Goal: Task Accomplishment & Management: Use online tool/utility

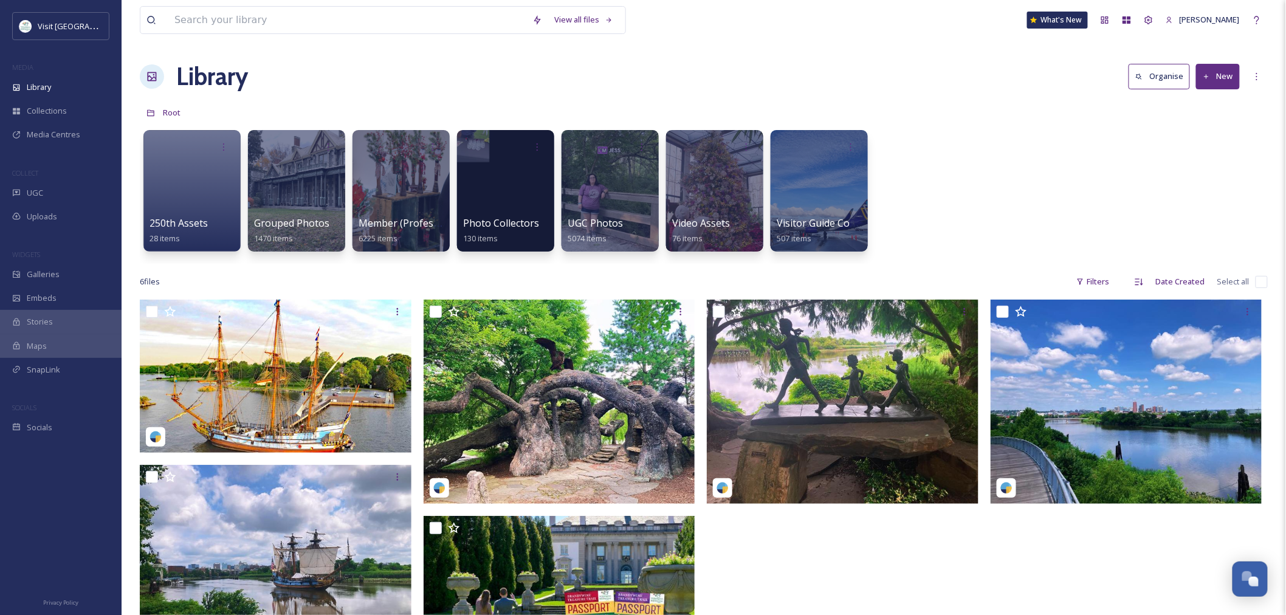
scroll to position [1427, 0]
click at [422, 180] on div at bounding box center [400, 191] width 99 height 124
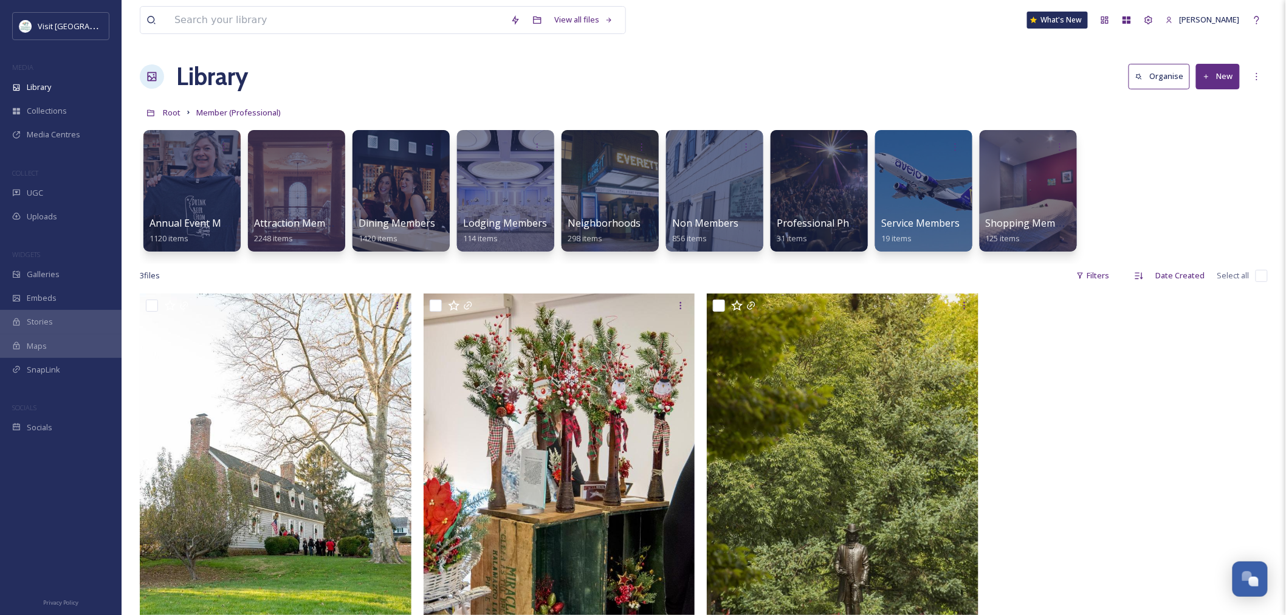
click at [418, 199] on div at bounding box center [401, 191] width 97 height 122
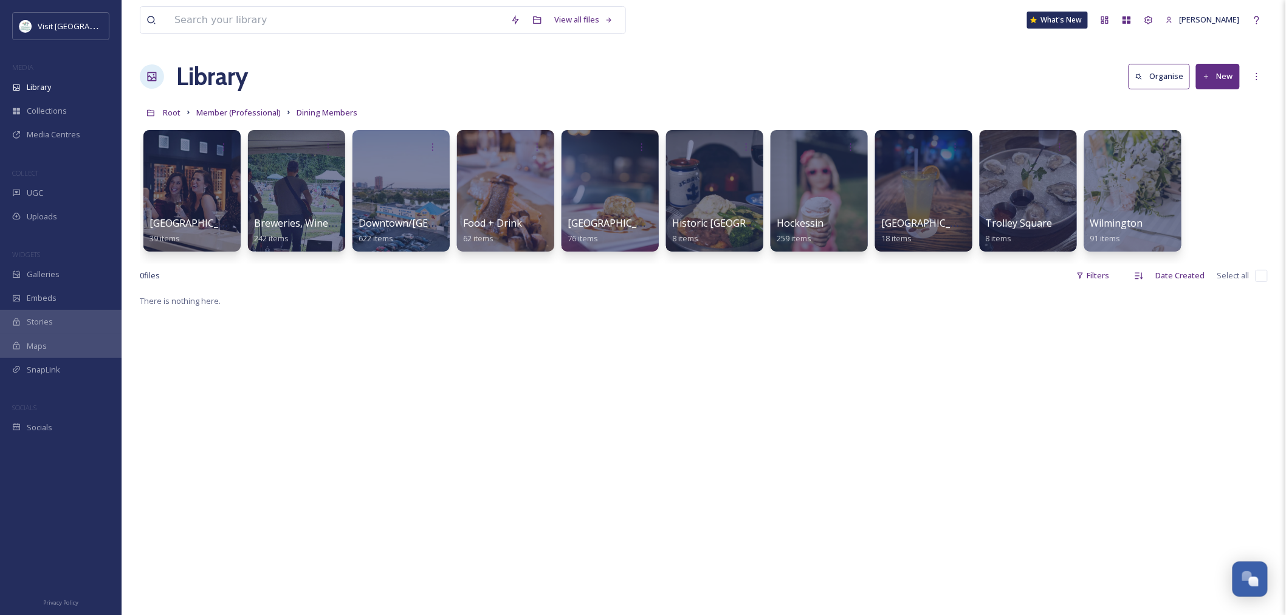
click at [418, 199] on div at bounding box center [401, 191] width 97 height 122
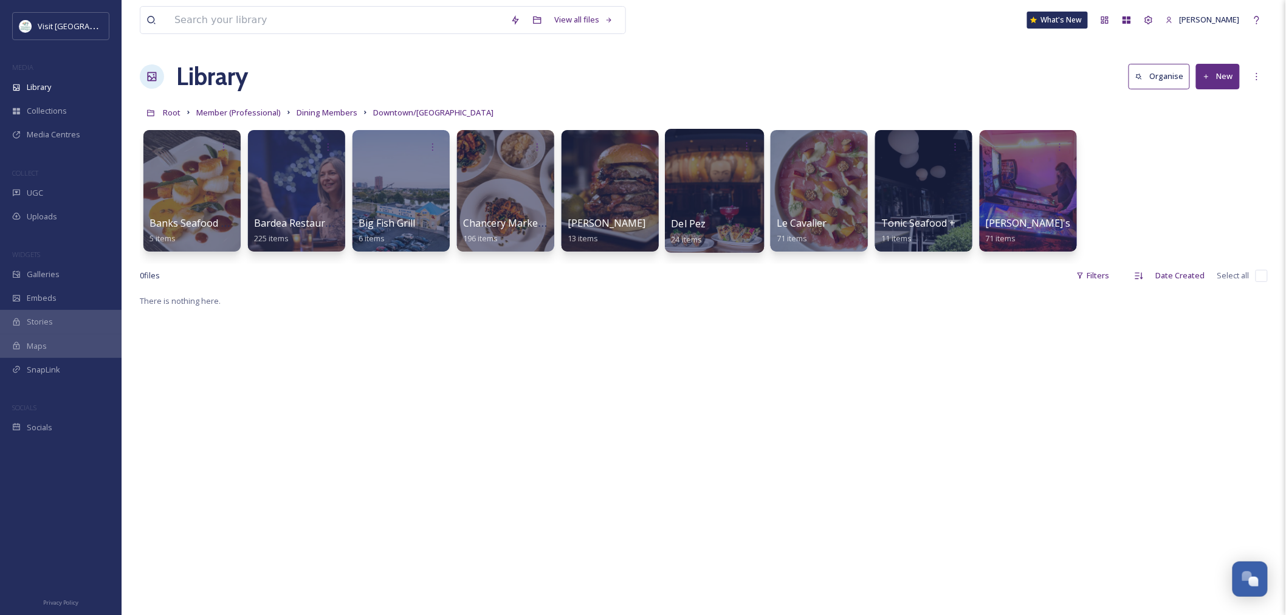
click at [739, 197] on div at bounding box center [714, 191] width 99 height 124
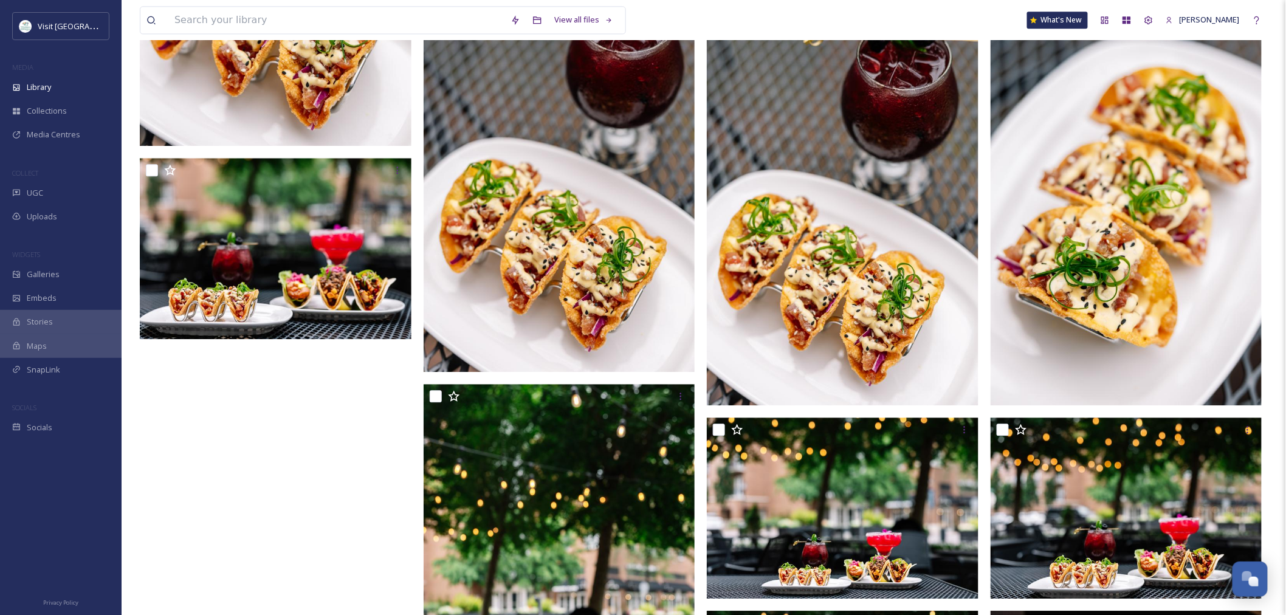
scroll to position [945, 0]
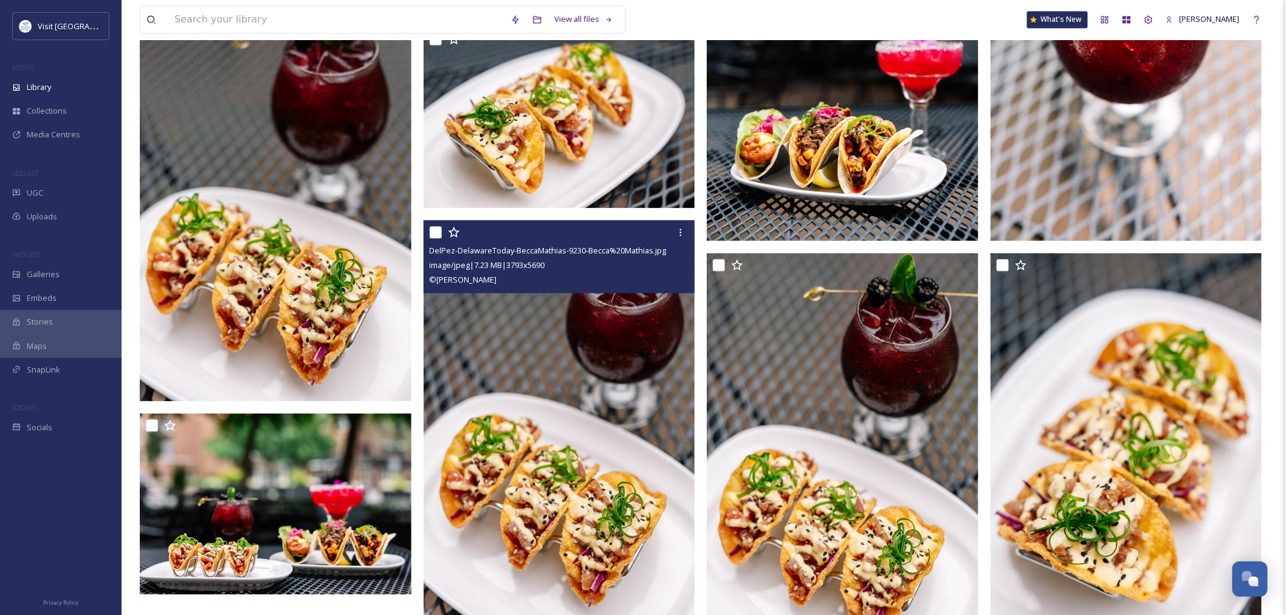
click at [430, 229] on input "checkbox" at bounding box center [436, 233] width 12 height 12
checkbox input "true"
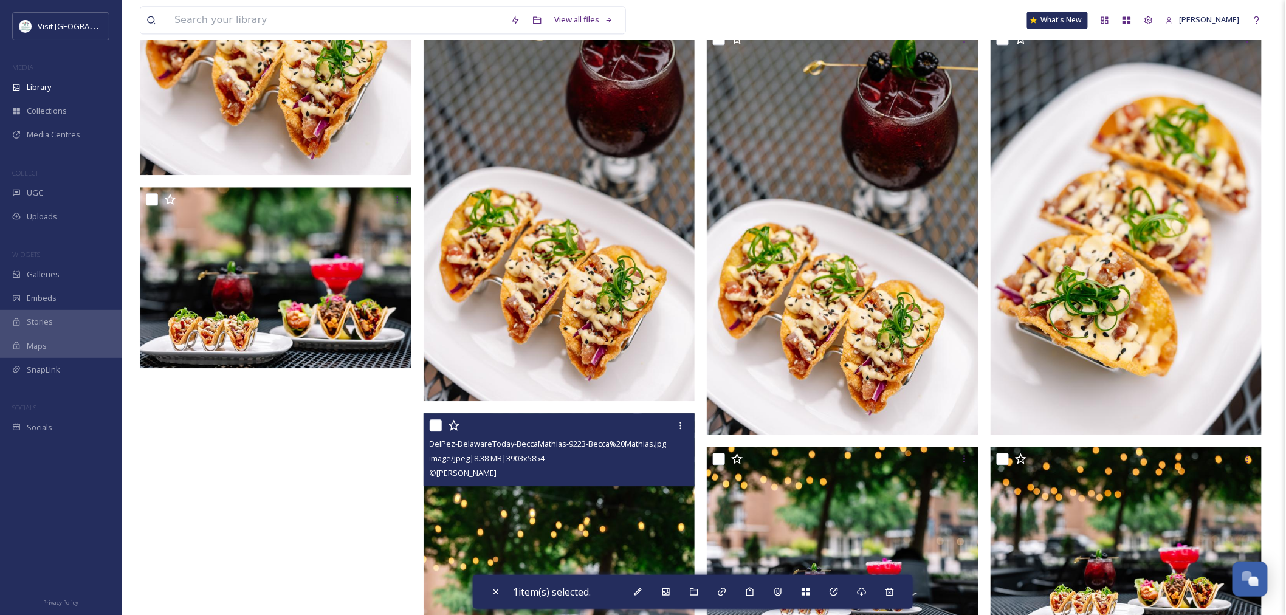
scroll to position [1216, 0]
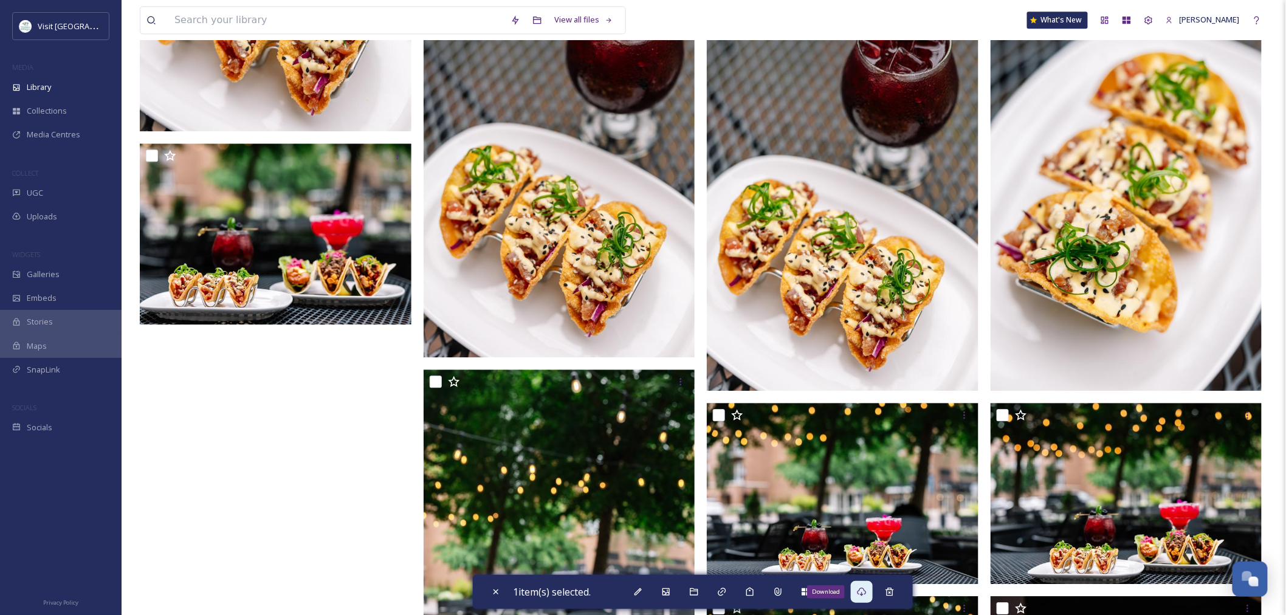
click at [861, 596] on icon at bounding box center [862, 592] width 10 height 10
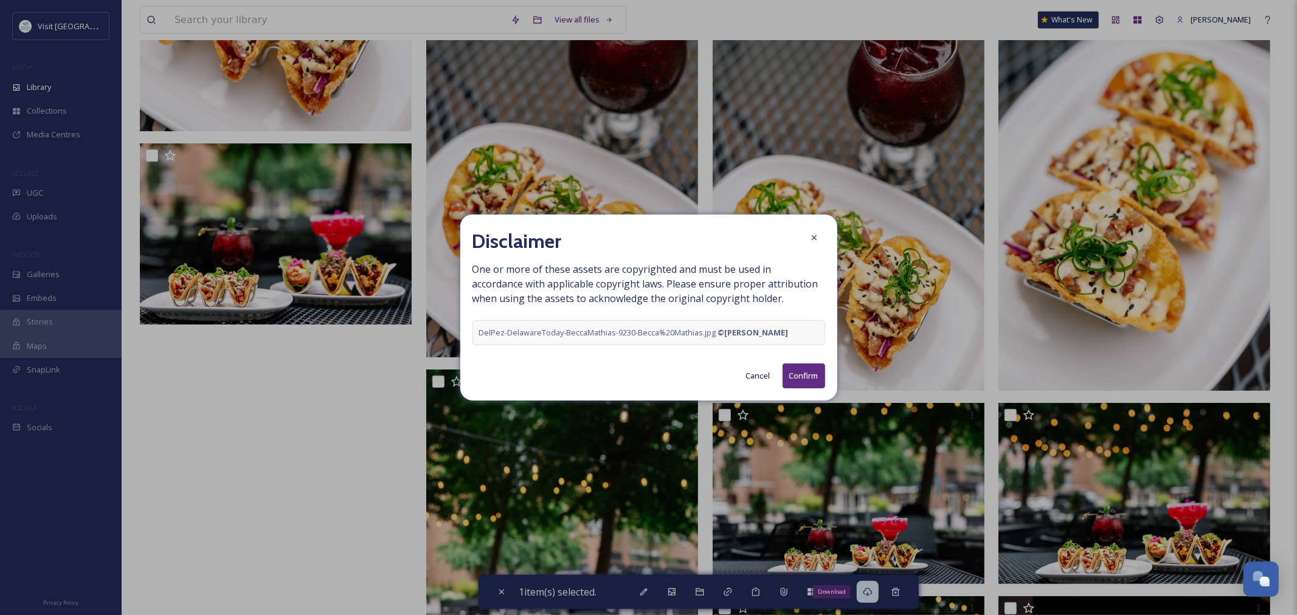
click at [794, 368] on button "Confirm" at bounding box center [803, 376] width 43 height 25
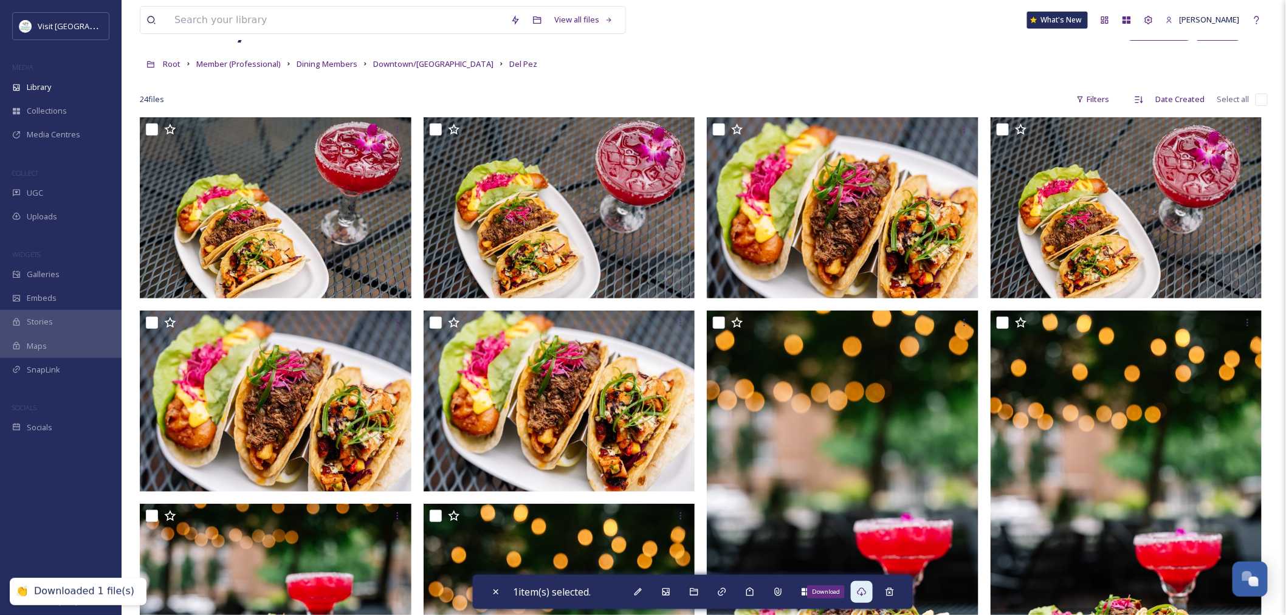
scroll to position [0, 0]
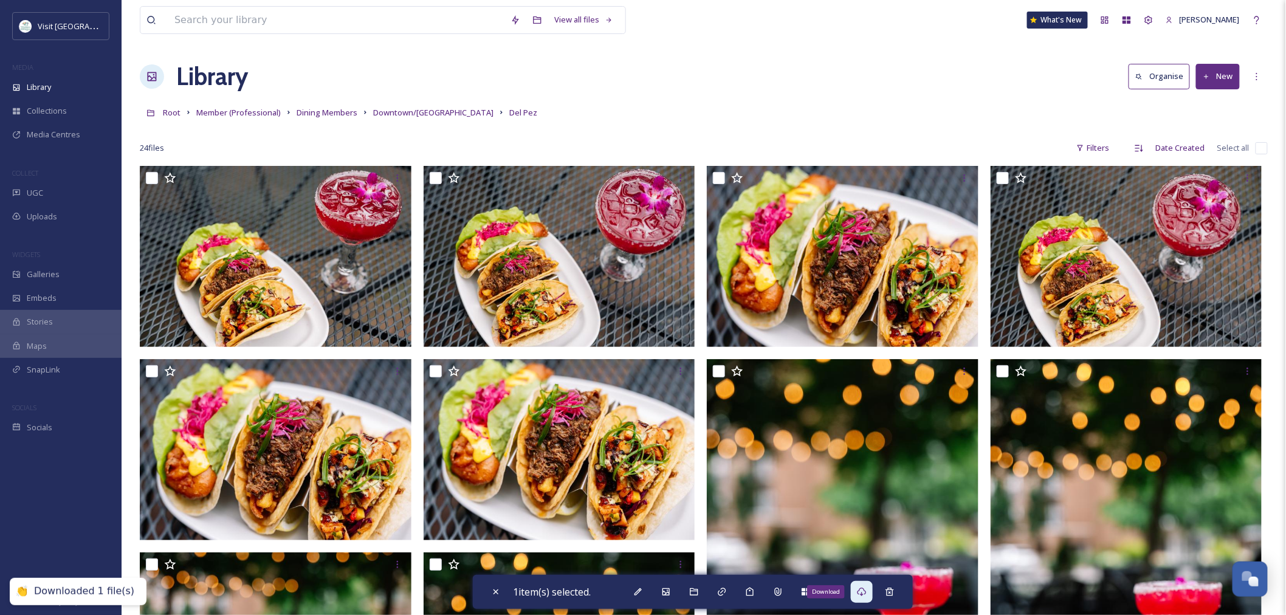
click at [397, 105] on link "Downtown/[GEOGRAPHIC_DATA]" at bounding box center [433, 112] width 120 height 15
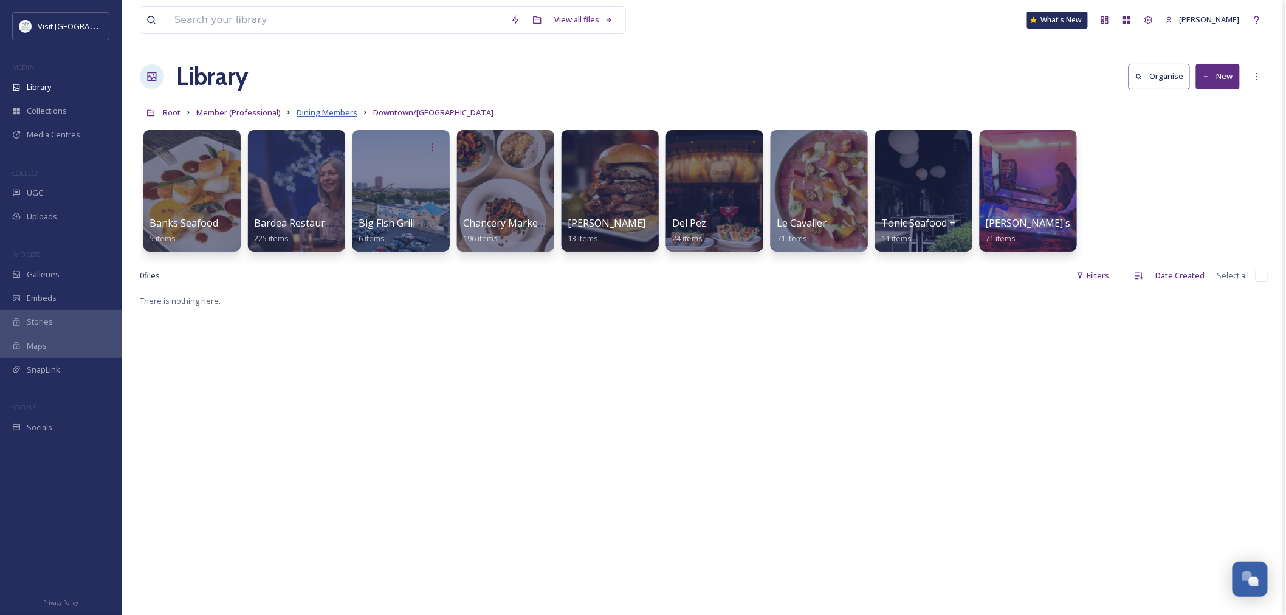
click at [326, 112] on span "Dining Members" at bounding box center [327, 112] width 61 height 11
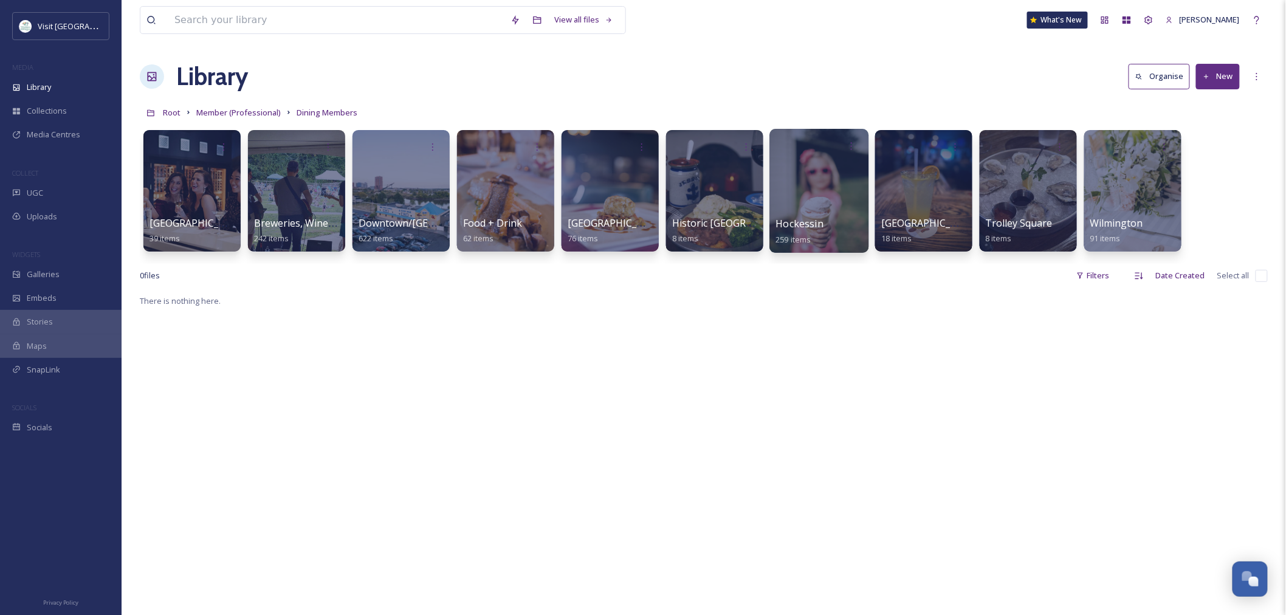
click at [795, 215] on div at bounding box center [819, 191] width 99 height 124
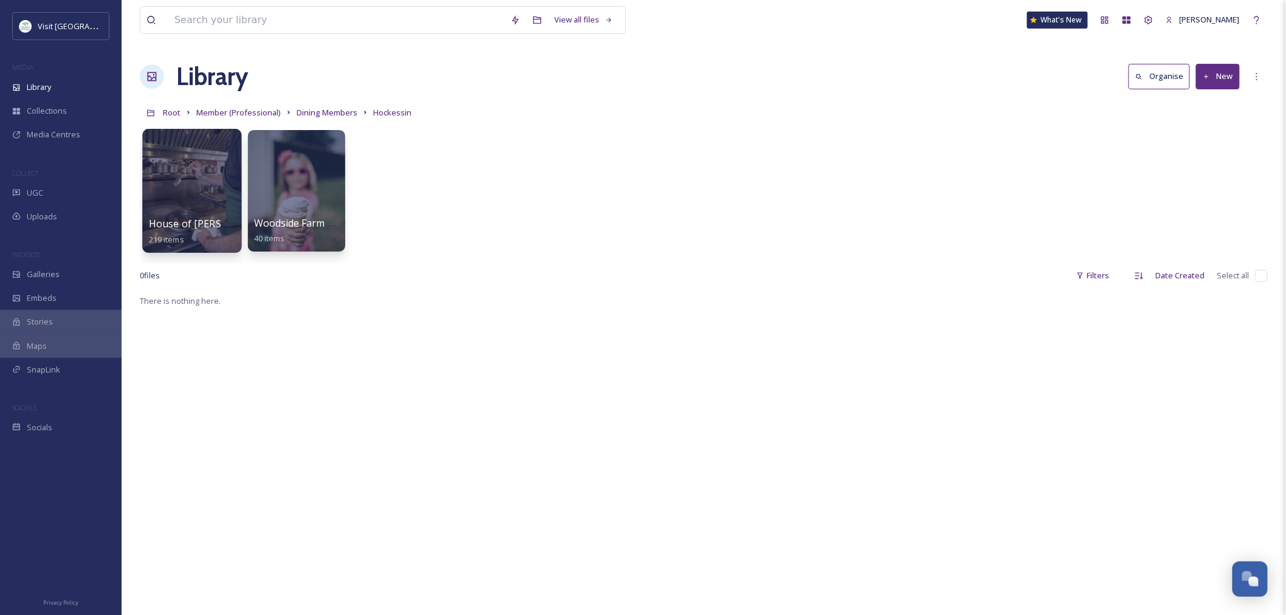
click at [210, 185] on div at bounding box center [191, 191] width 99 height 124
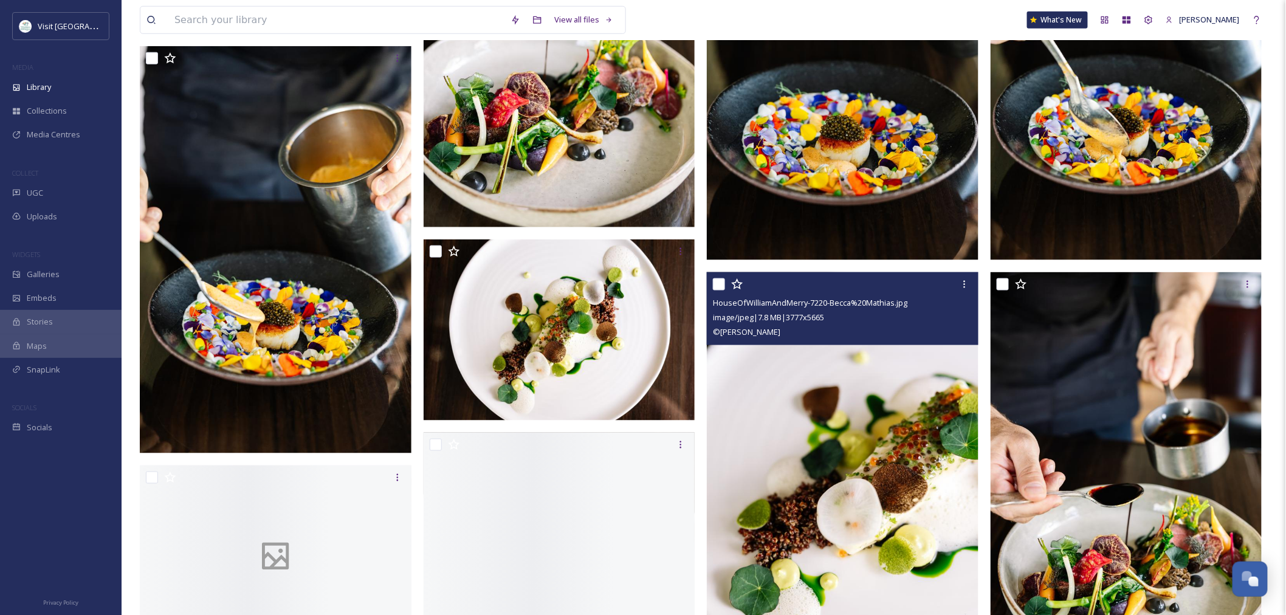
scroll to position [2702, 0]
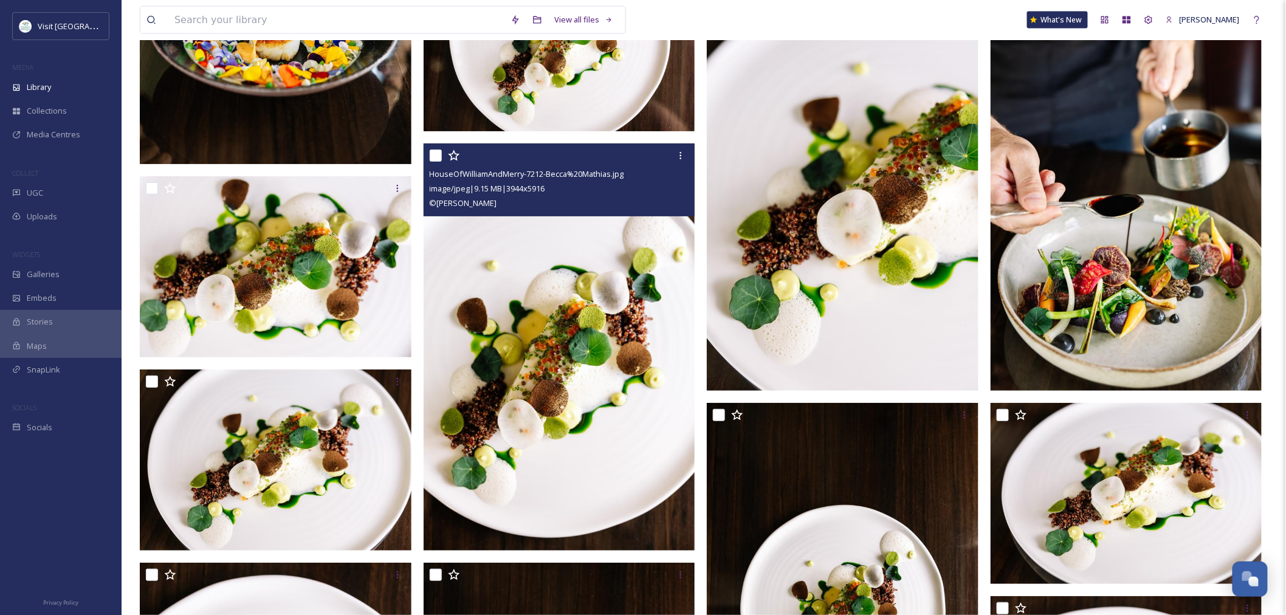
click at [439, 156] on input "checkbox" at bounding box center [436, 156] width 12 height 12
checkbox input "true"
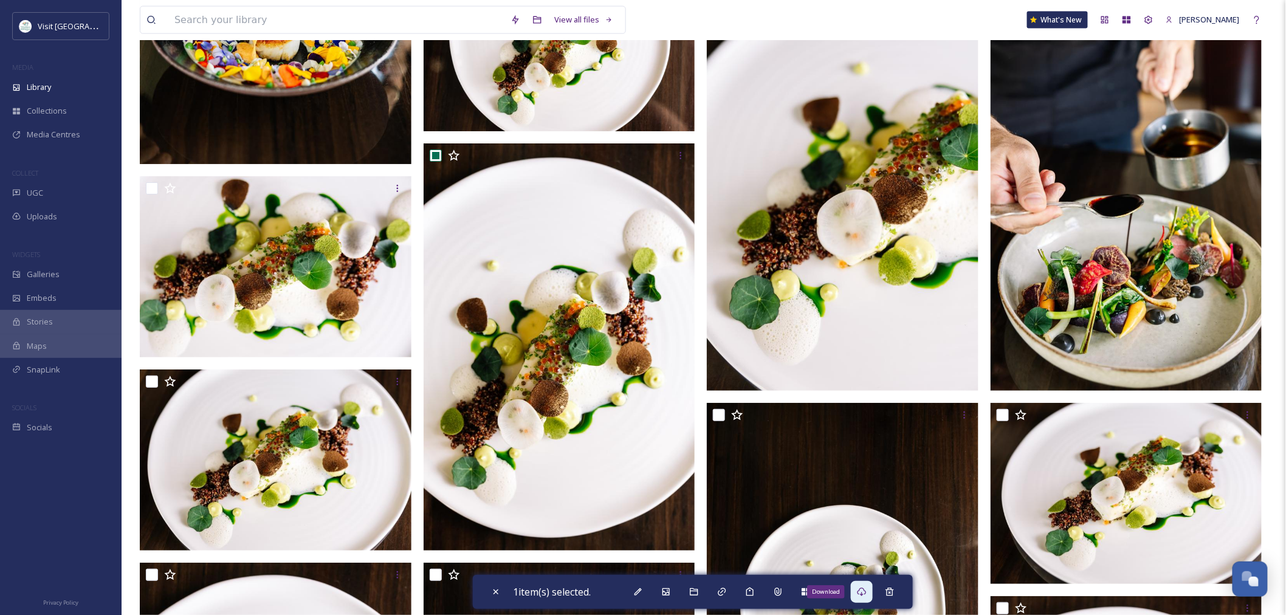
click at [861, 591] on icon at bounding box center [862, 592] width 10 height 10
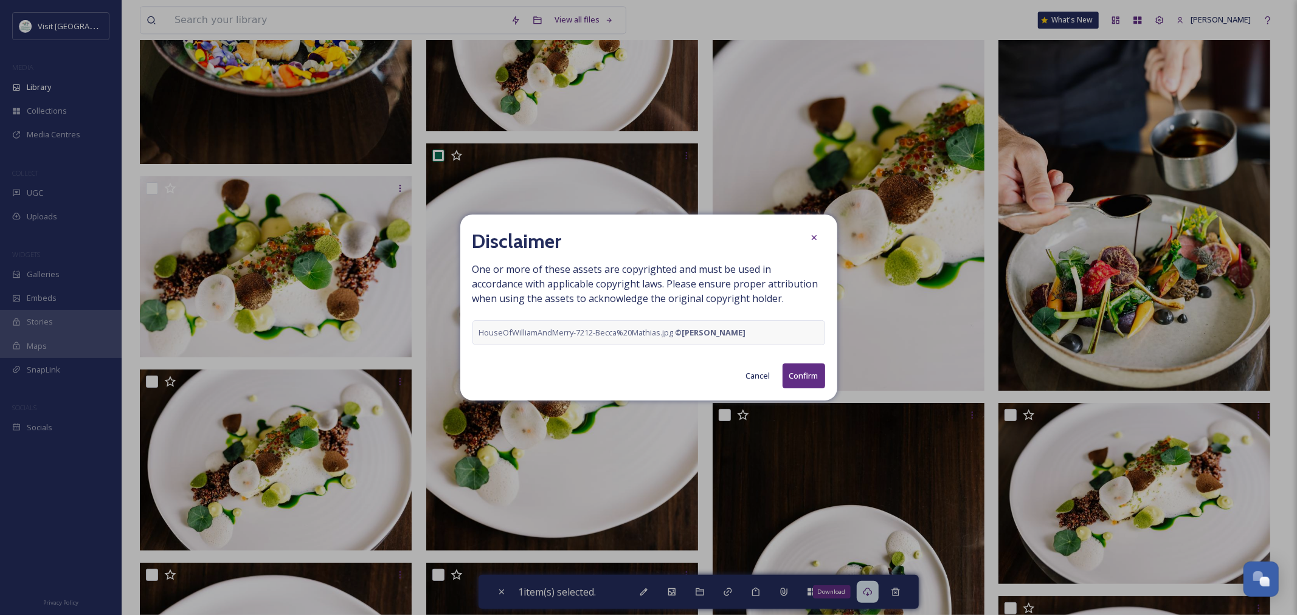
click at [809, 373] on button "Confirm" at bounding box center [803, 376] width 43 height 25
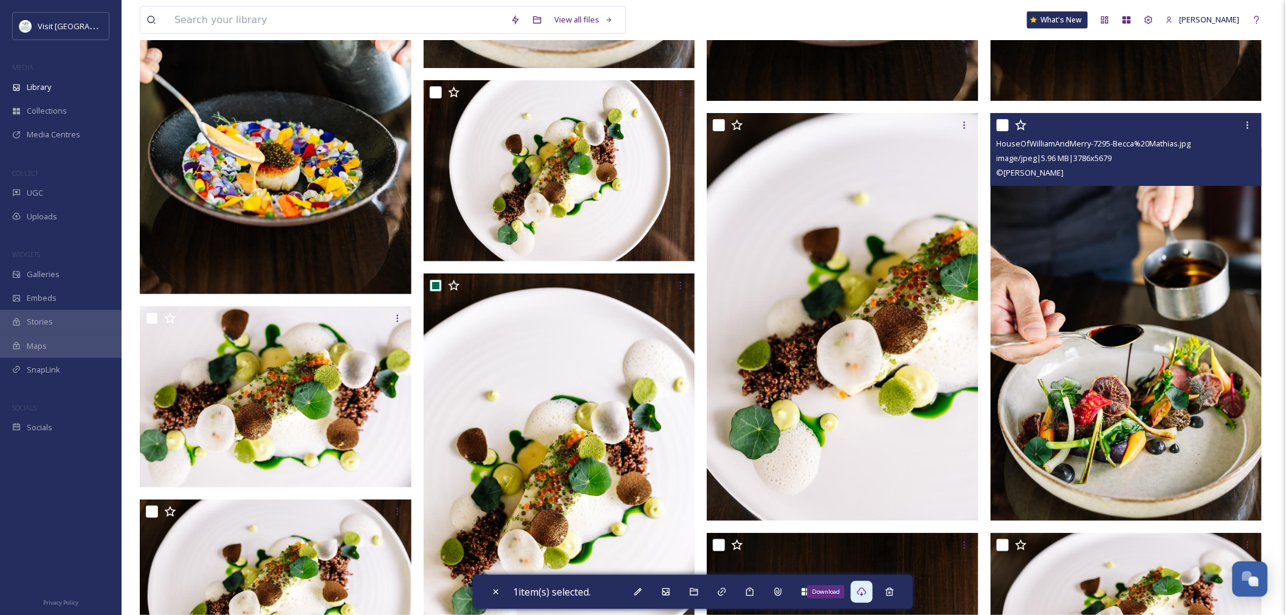
scroll to position [2567, 0]
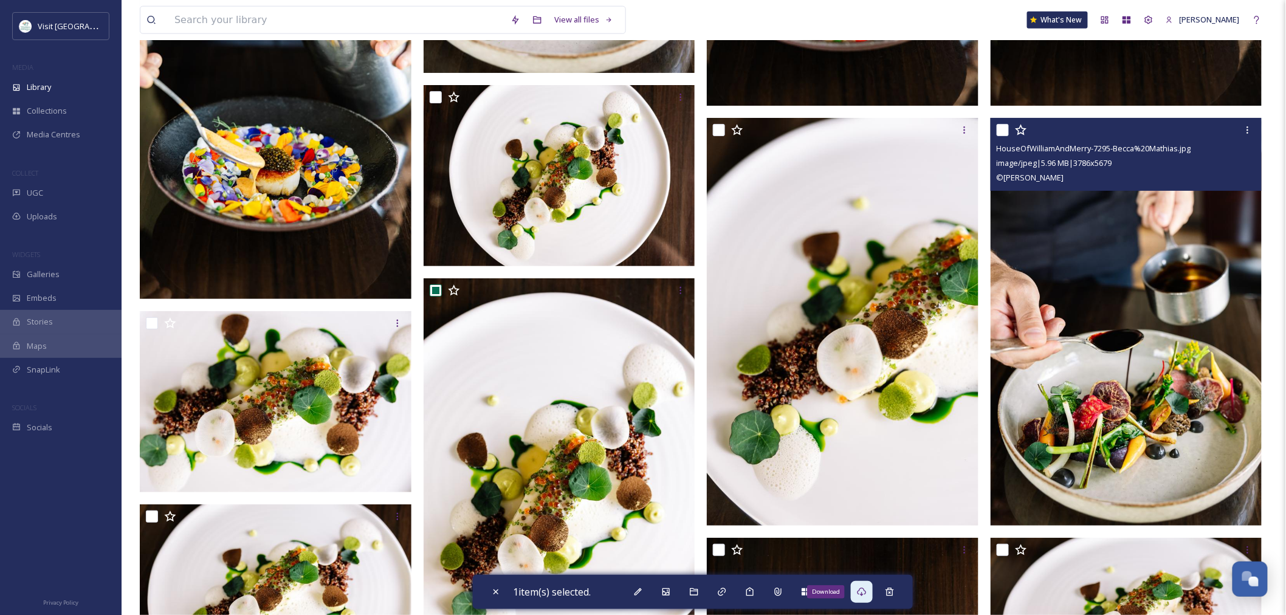
click at [1004, 126] on input "checkbox" at bounding box center [1003, 130] width 12 height 12
checkbox input "true"
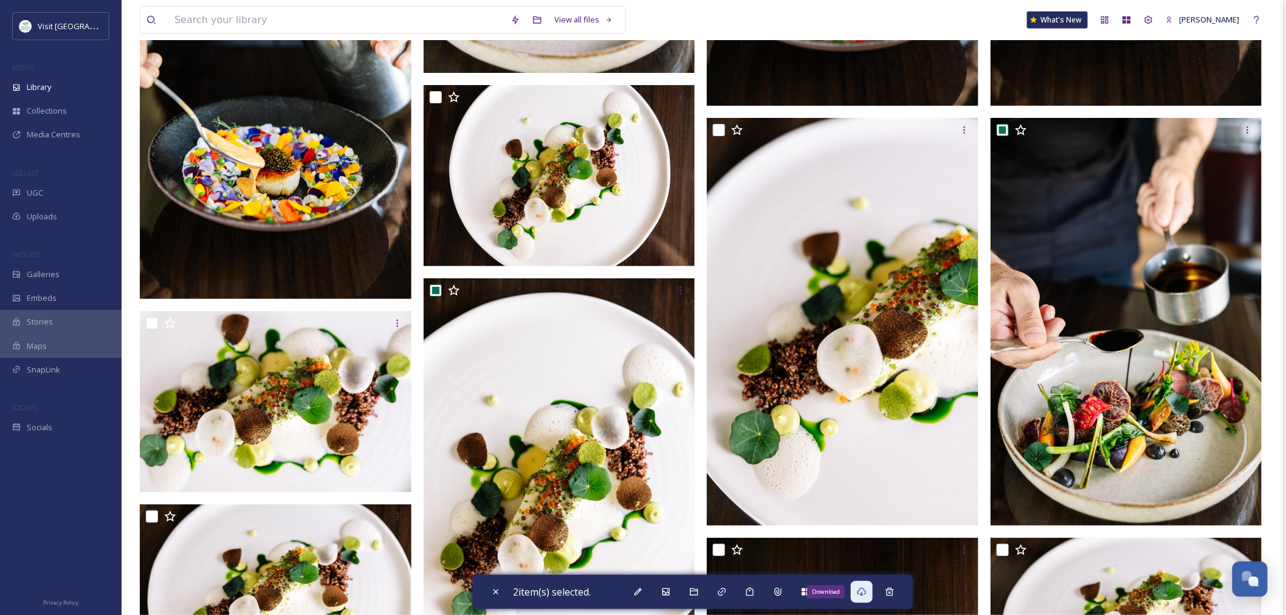
click at [861, 593] on icon at bounding box center [862, 592] width 9 height 9
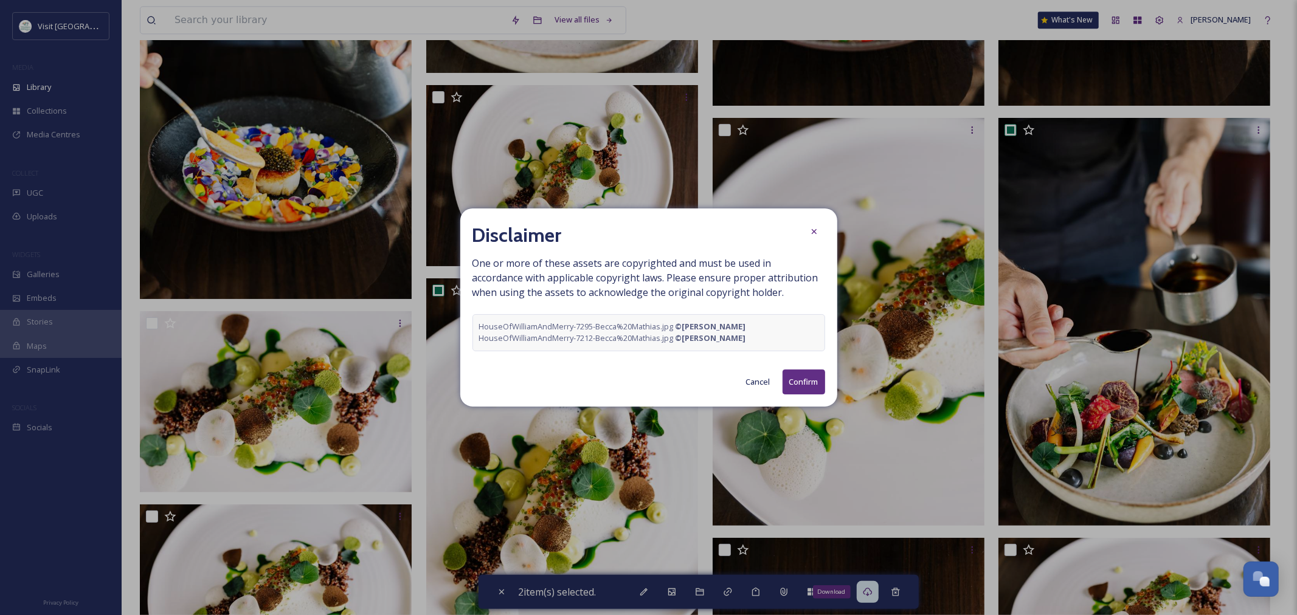
click at [748, 378] on button "Cancel" at bounding box center [758, 382] width 36 height 24
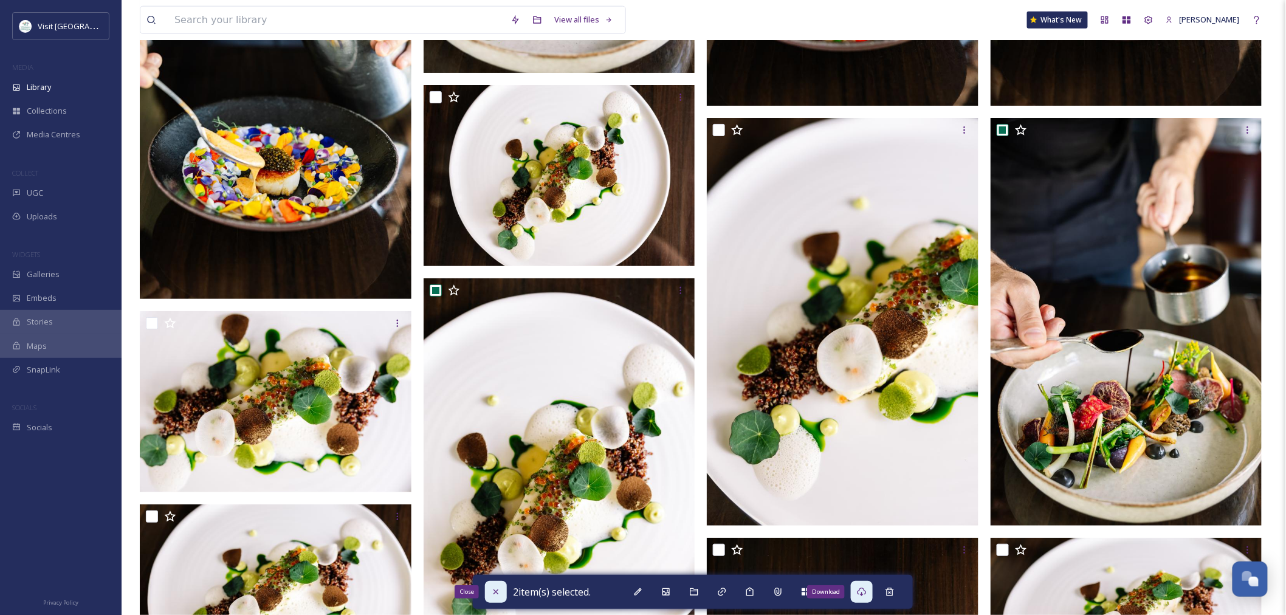
click at [491, 588] on icon at bounding box center [496, 592] width 10 height 10
checkbox input "false"
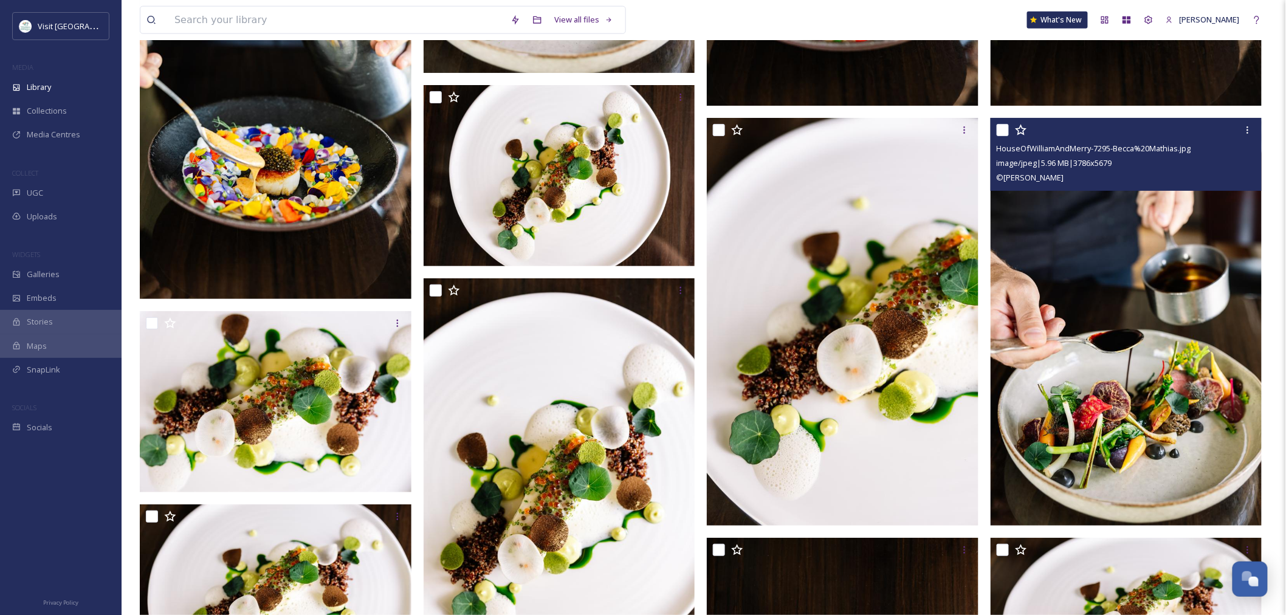
click at [1005, 129] on input "checkbox" at bounding box center [1003, 130] width 12 height 12
checkbox input "true"
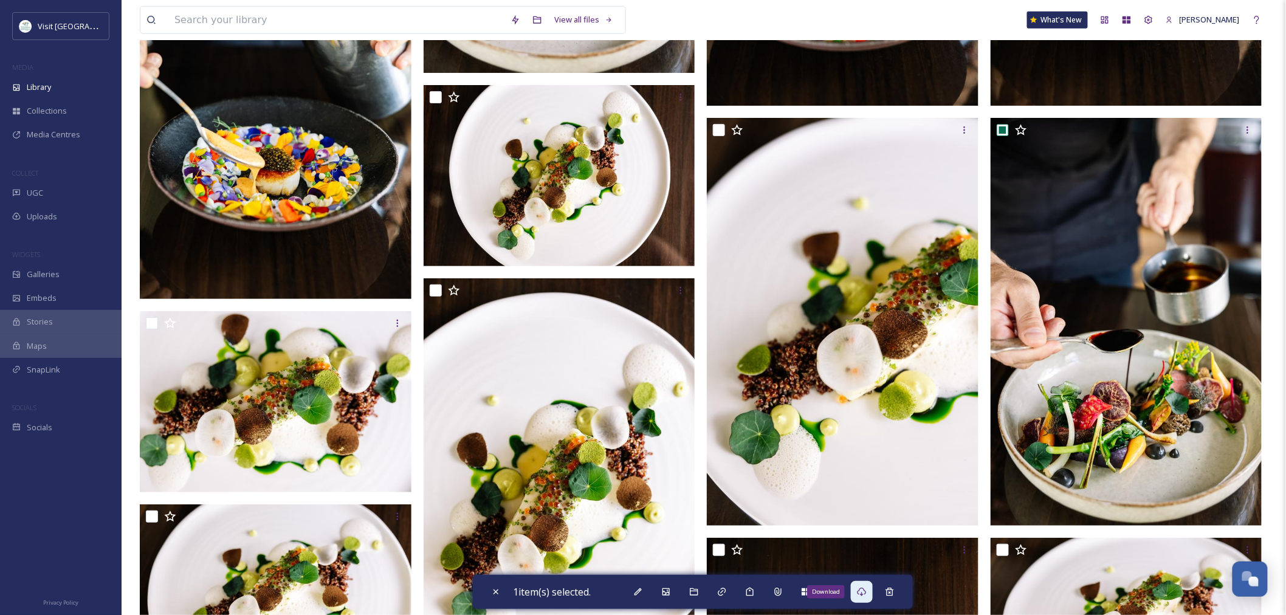
click at [864, 591] on icon at bounding box center [862, 592] width 10 height 10
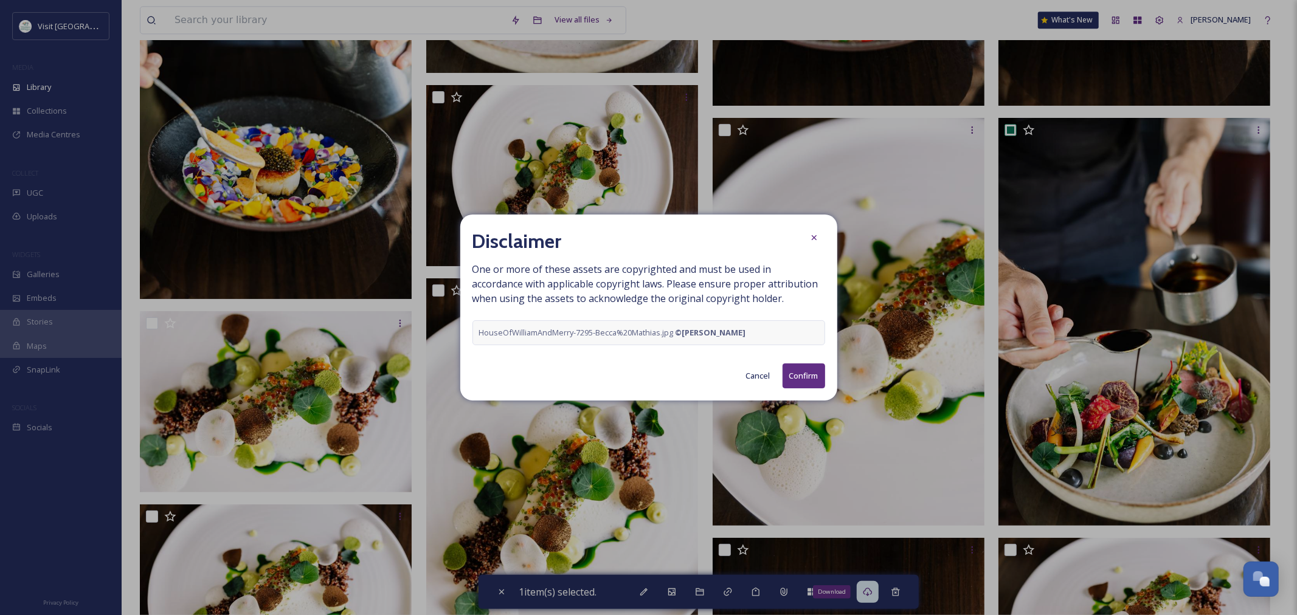
click at [810, 362] on div "Disclaimer One or more of these assets are copyrighted and must be used in acco…" at bounding box center [648, 308] width 377 height 186
click at [809, 374] on button "Confirm" at bounding box center [803, 376] width 43 height 25
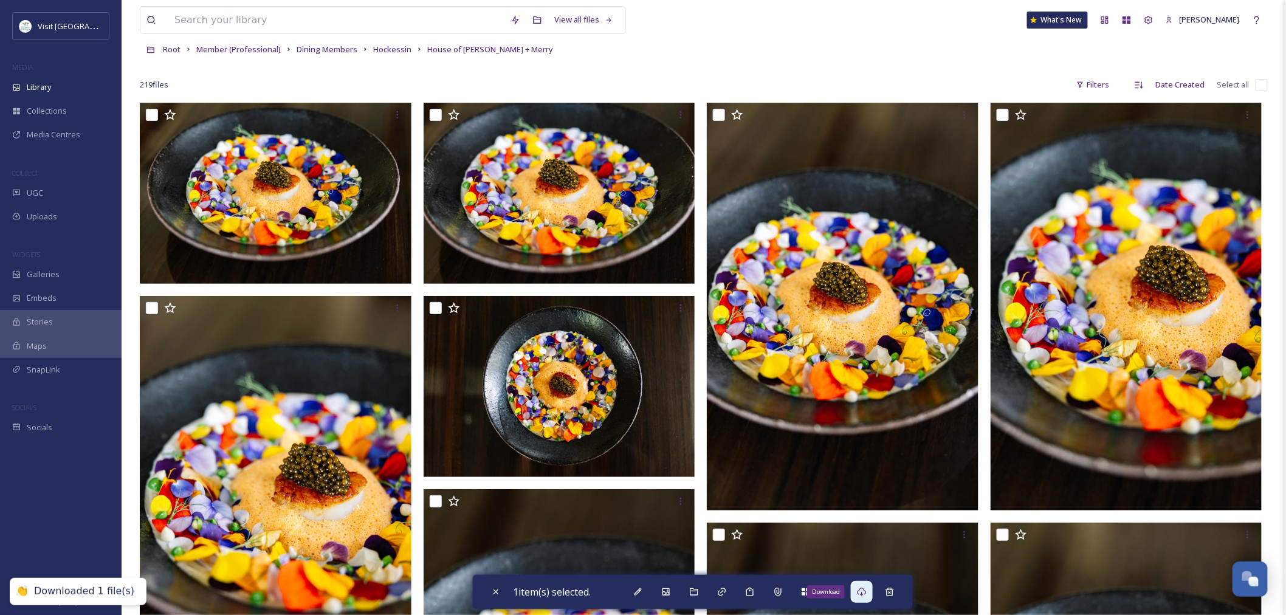
scroll to position [0, 0]
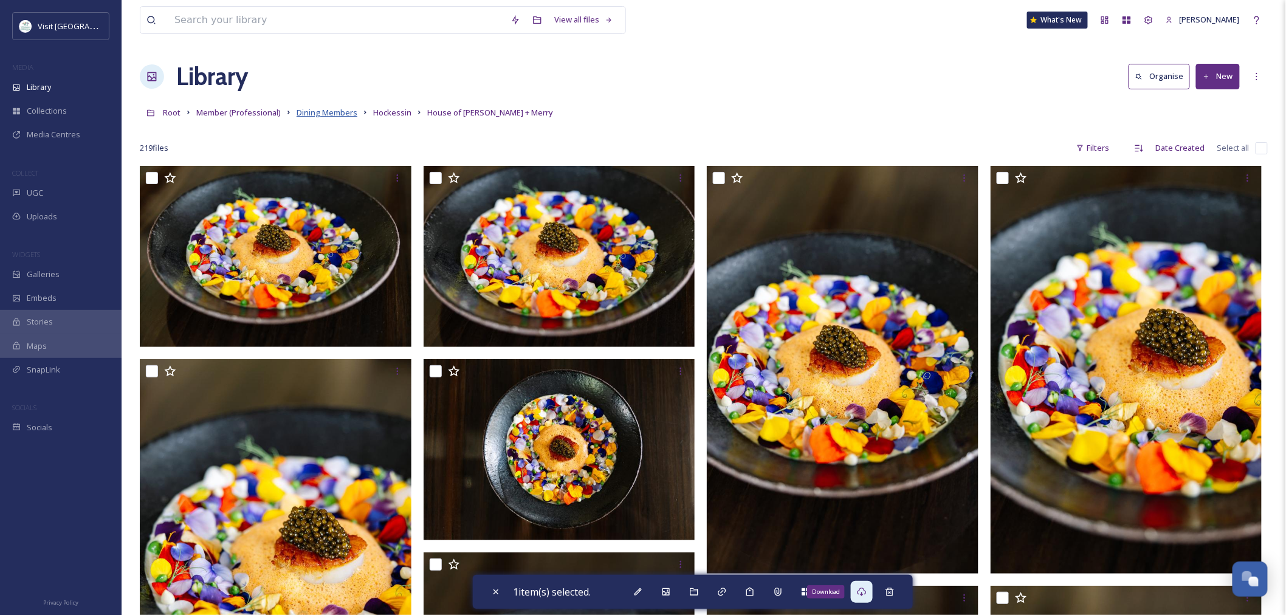
click at [354, 113] on span "Dining Members" at bounding box center [327, 112] width 61 height 11
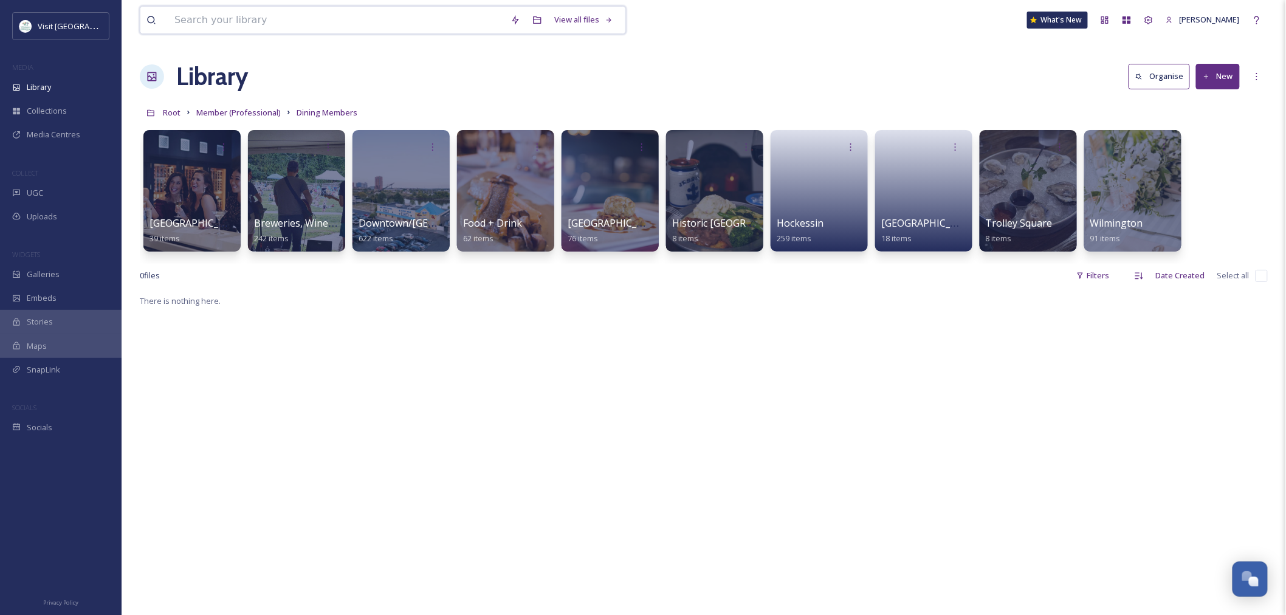
click at [272, 19] on input at bounding box center [336, 20] width 336 height 27
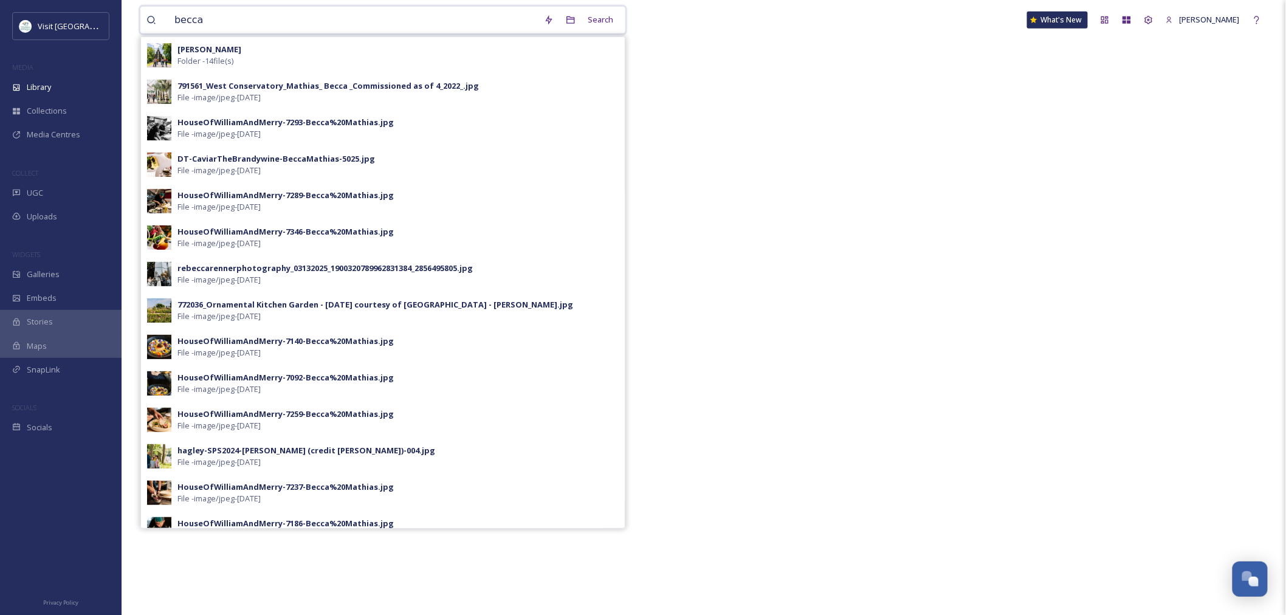
scroll to position [275, 0]
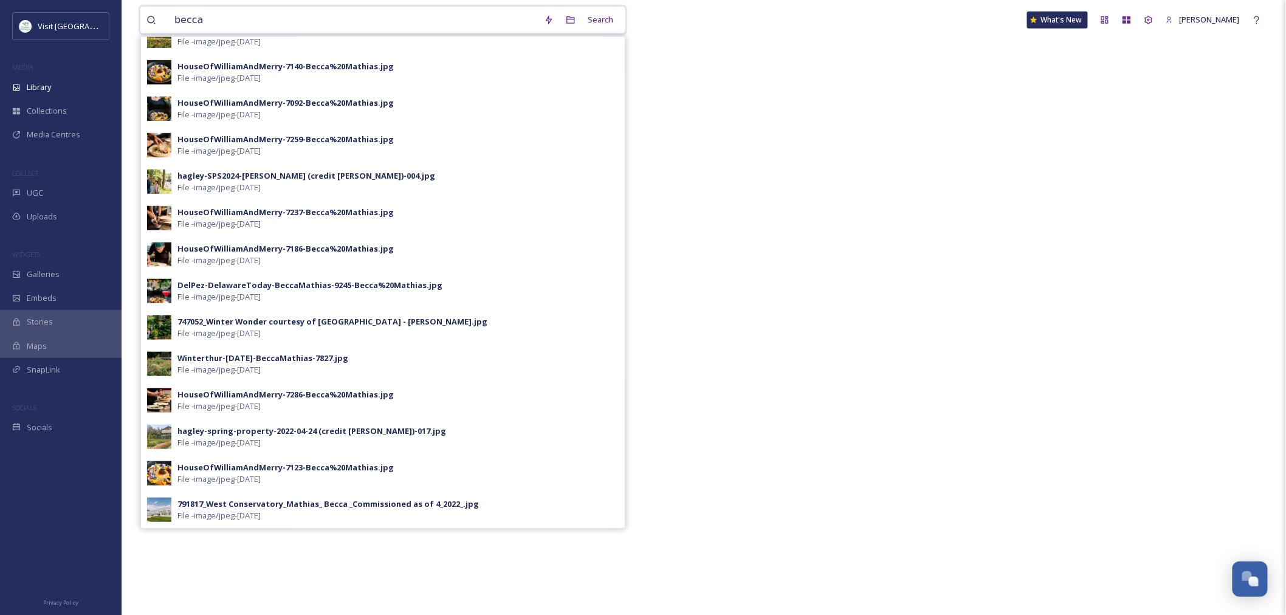
type input "becca"
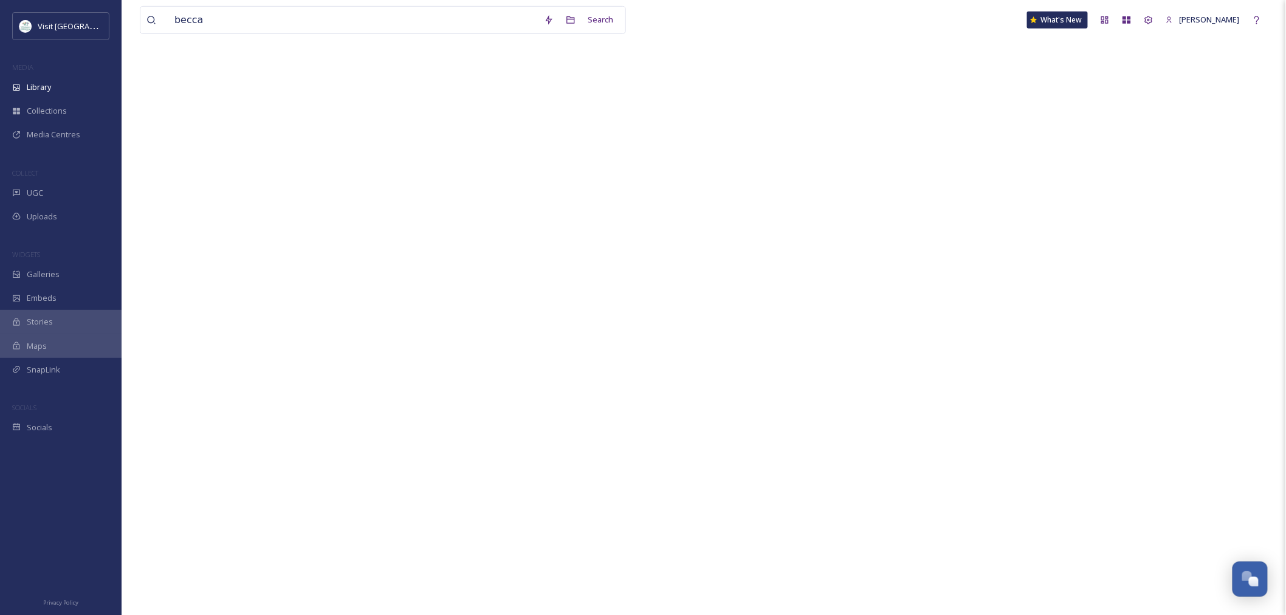
click at [728, 357] on div "There is nothing here." at bounding box center [704, 307] width 1128 height 615
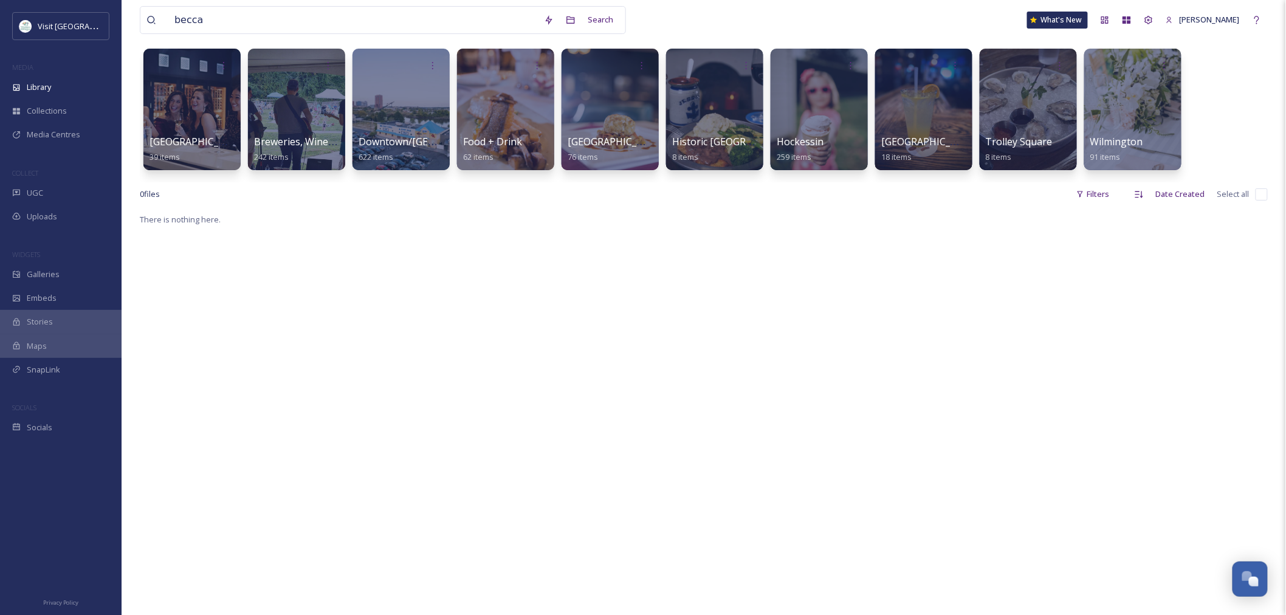
scroll to position [0, 0]
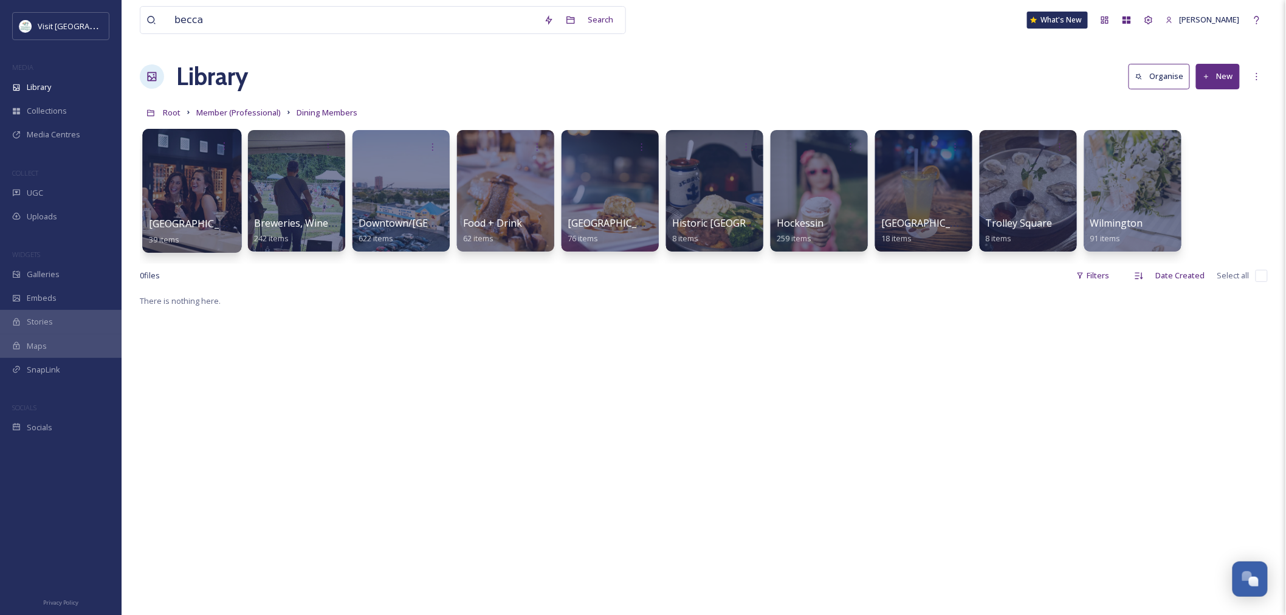
click at [191, 193] on div at bounding box center [191, 191] width 99 height 124
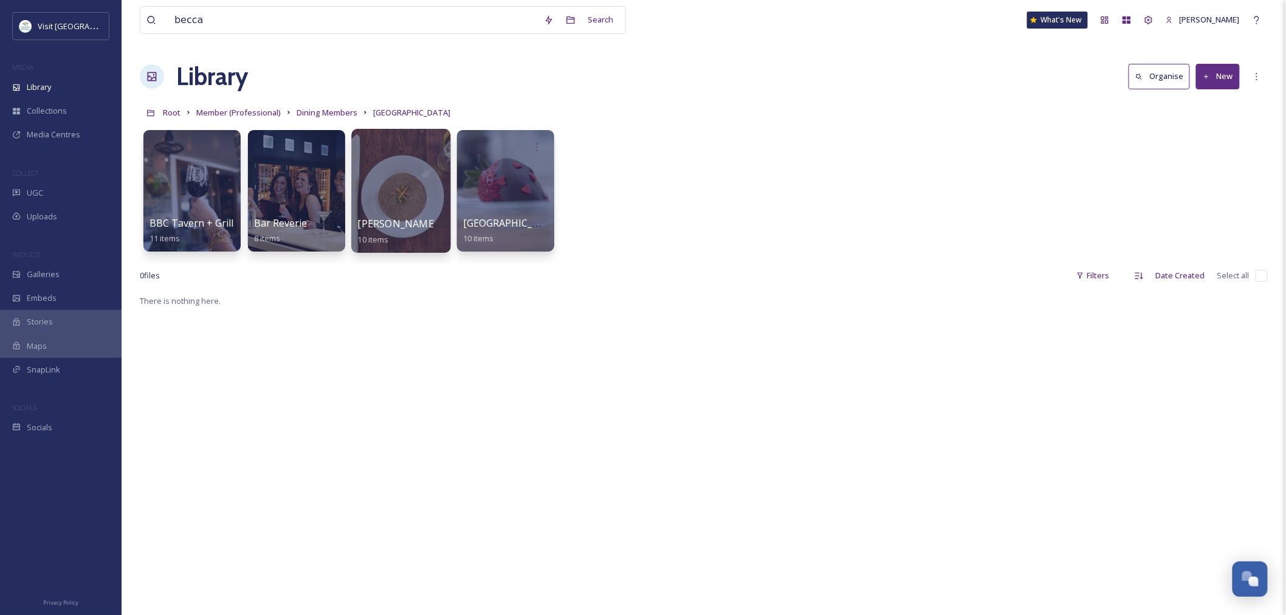
click at [400, 209] on div at bounding box center [400, 191] width 99 height 124
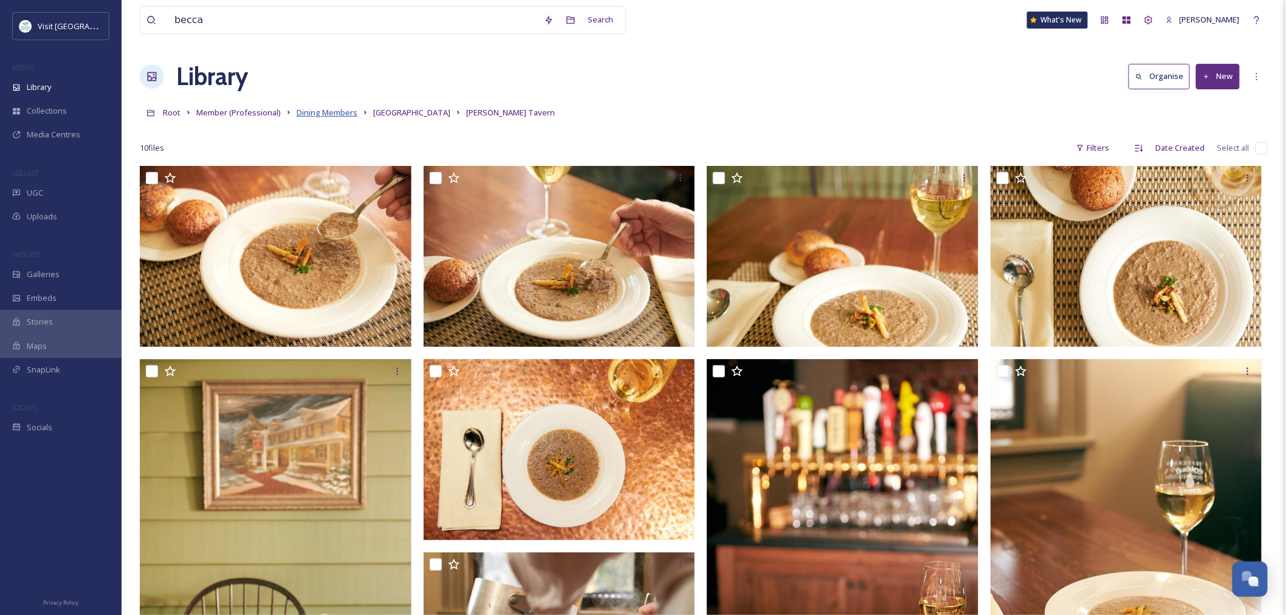
click at [337, 109] on span "Dining Members" at bounding box center [327, 112] width 61 height 11
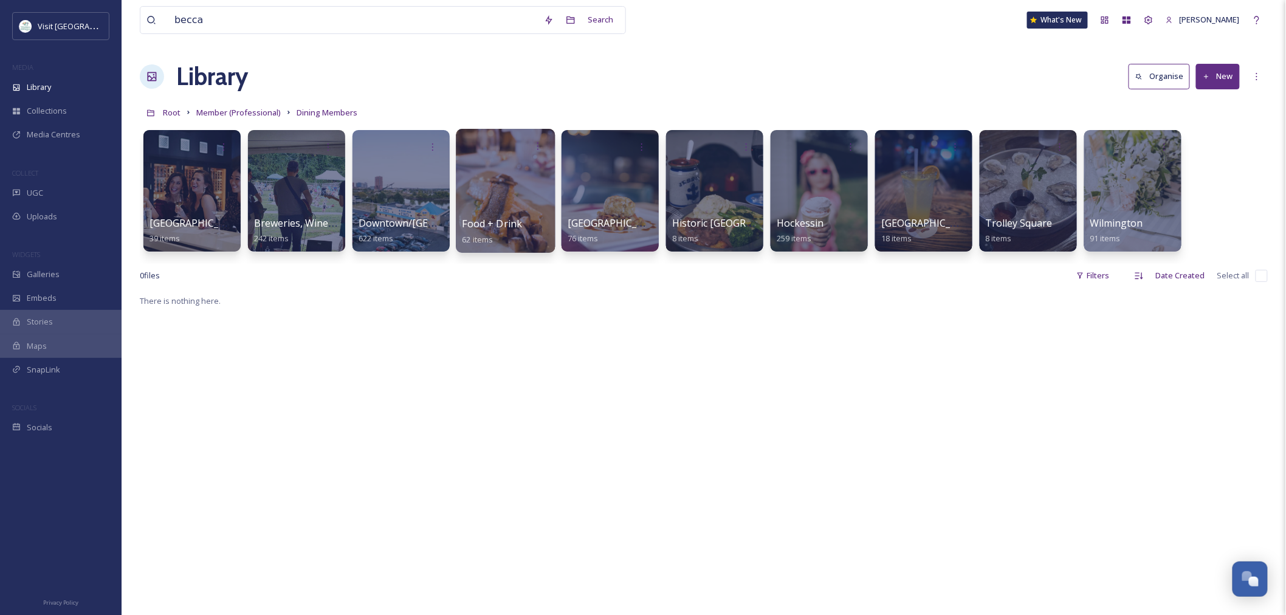
click at [494, 201] on div at bounding box center [505, 191] width 99 height 124
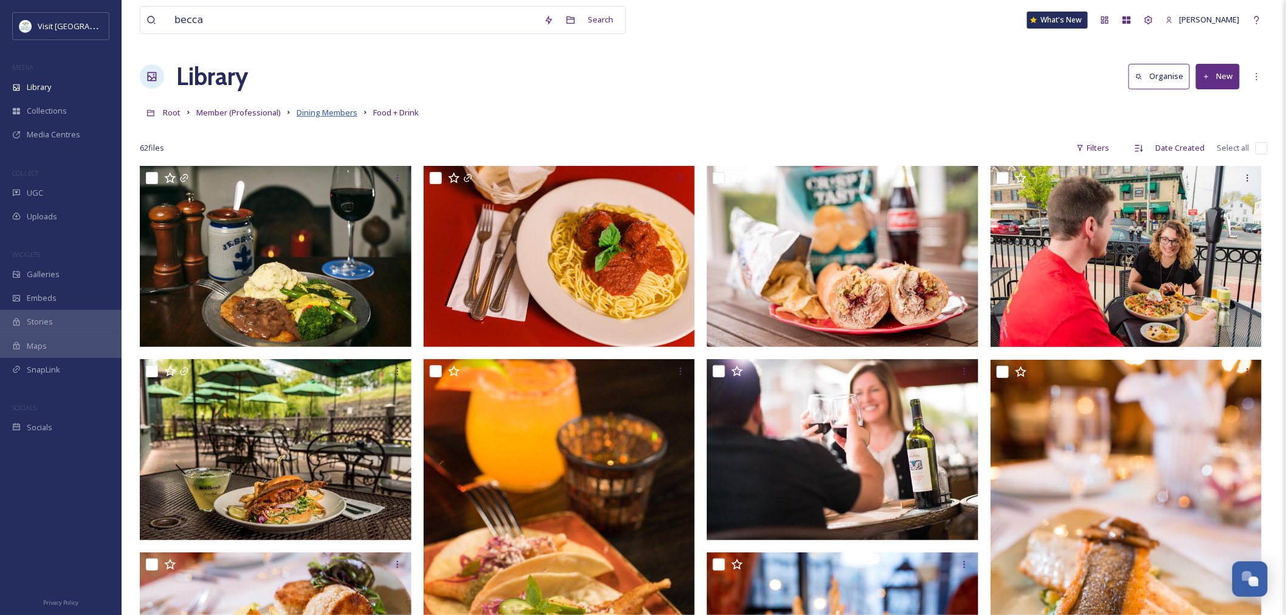
click at [308, 114] on span "Dining Members" at bounding box center [327, 112] width 61 height 11
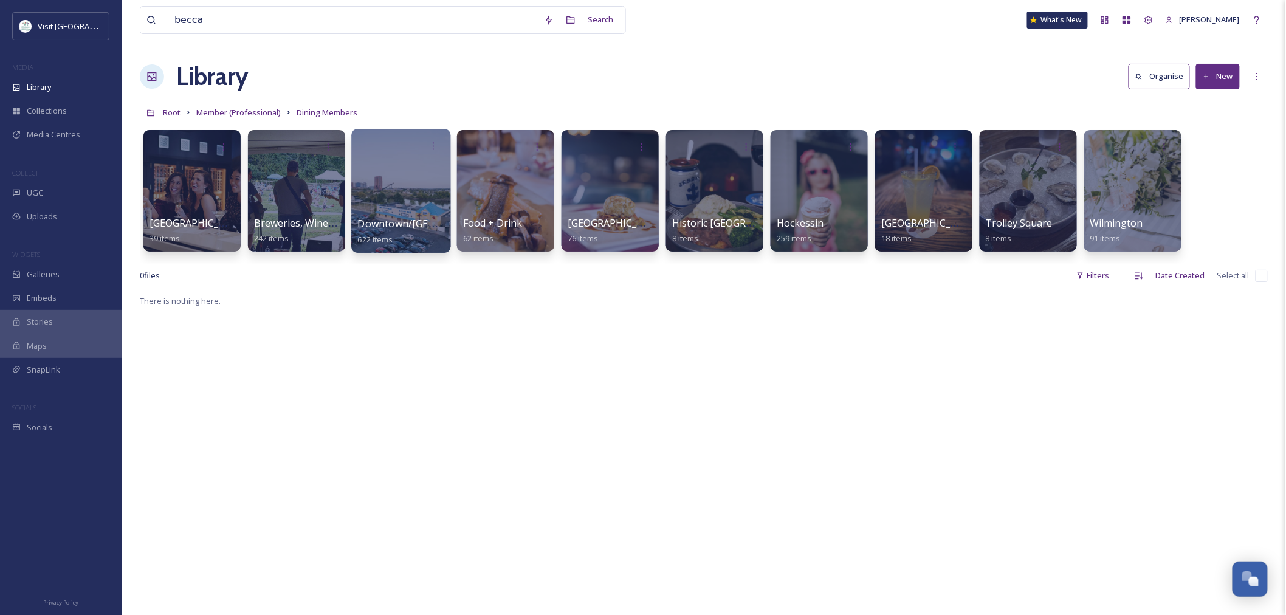
click at [391, 197] on div at bounding box center [400, 191] width 99 height 124
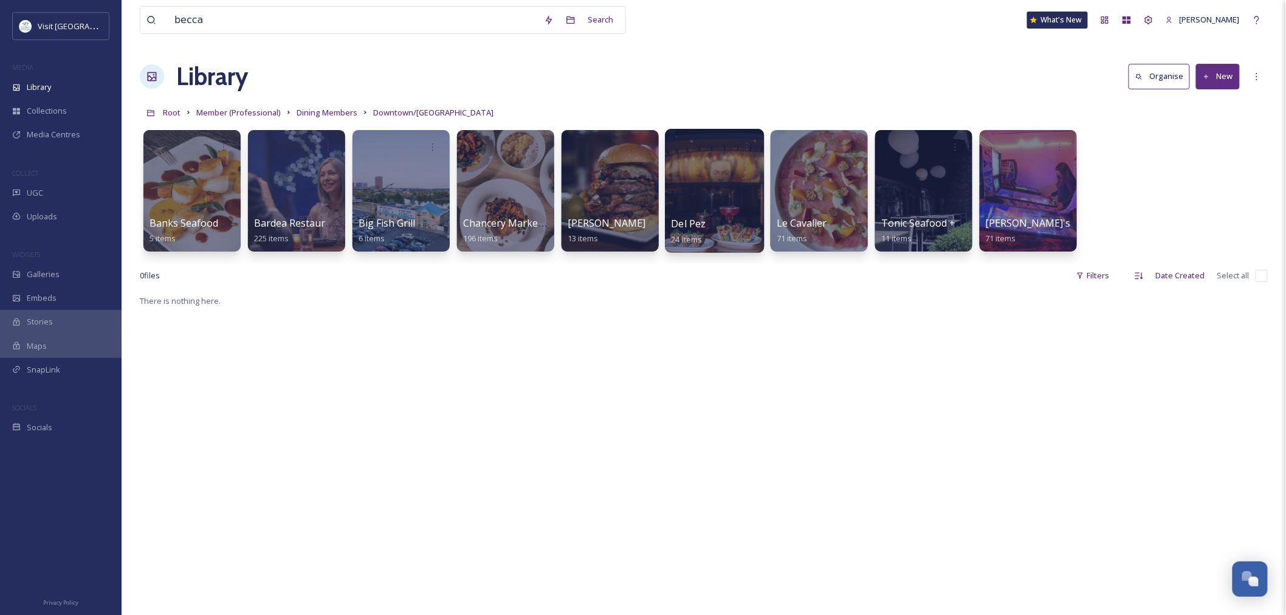
click at [702, 192] on div at bounding box center [714, 191] width 99 height 124
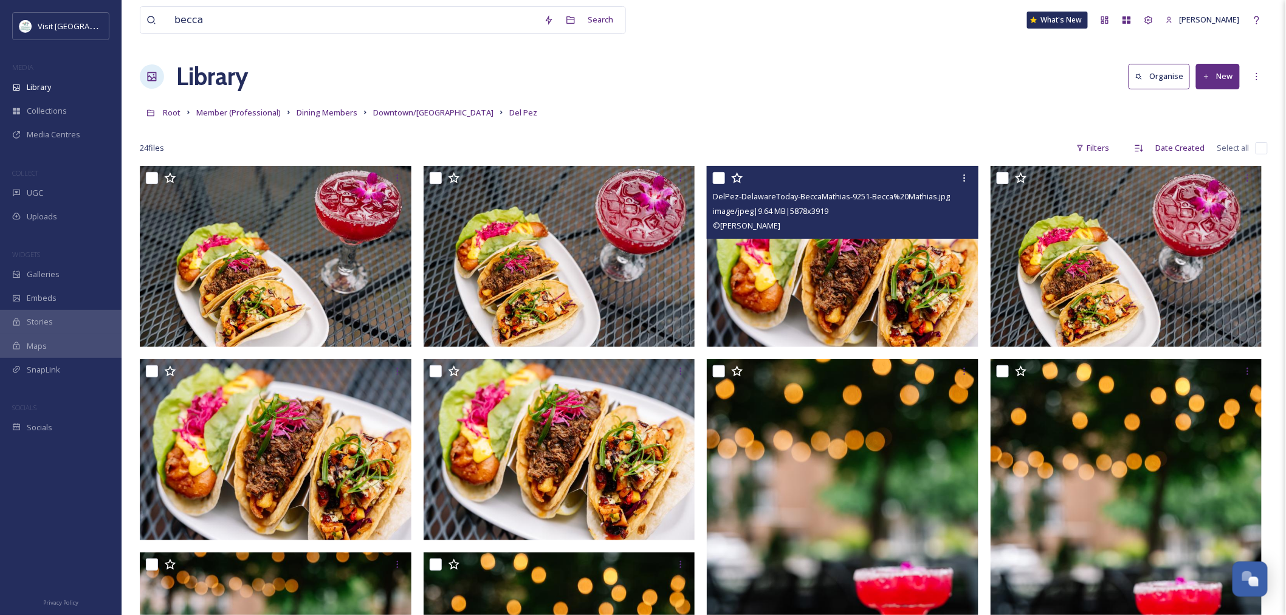
click at [719, 174] on input "checkbox" at bounding box center [719, 178] width 12 height 12
checkbox input "true"
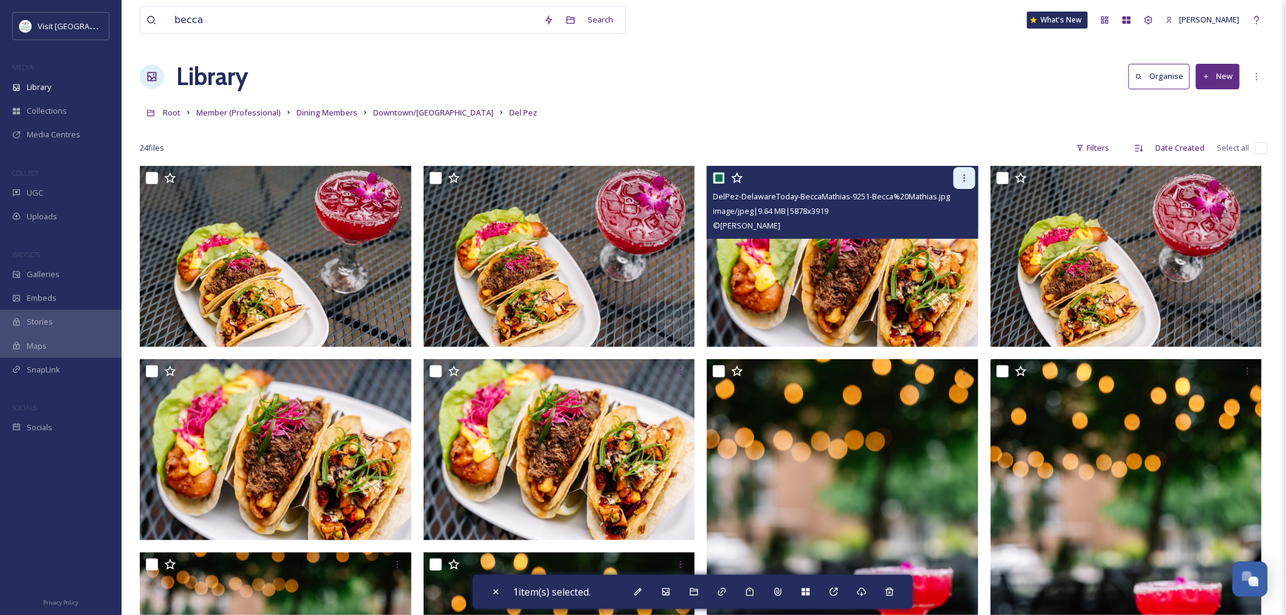
click at [960, 180] on icon at bounding box center [965, 178] width 10 height 10
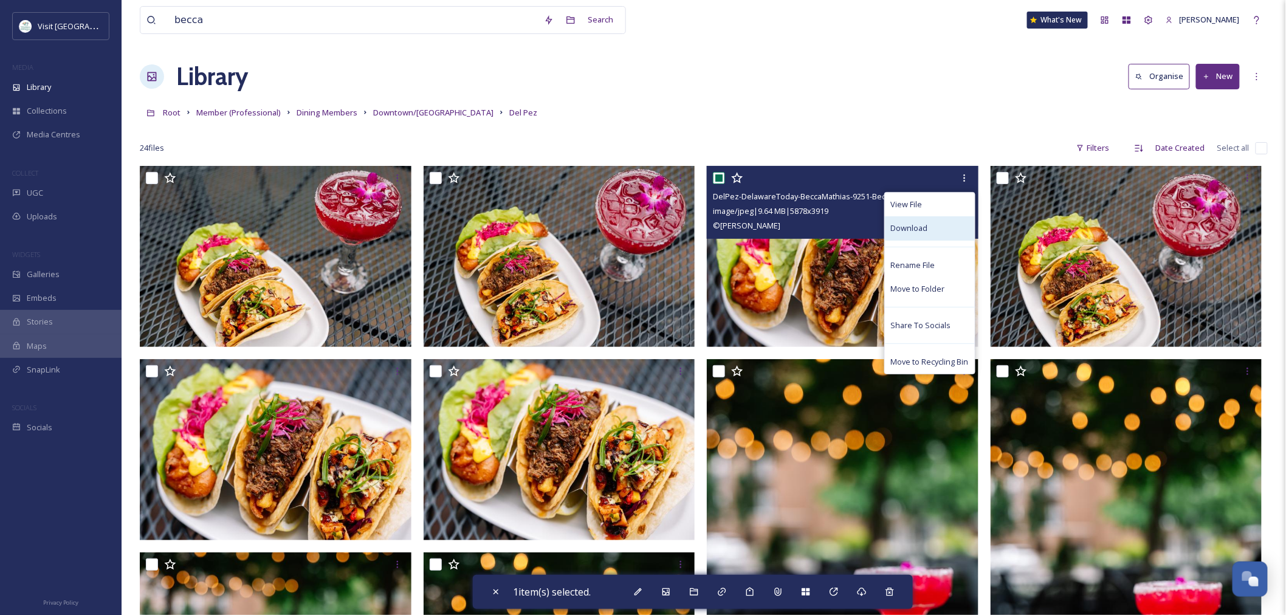
click at [937, 229] on div "Download" at bounding box center [930, 228] width 90 height 24
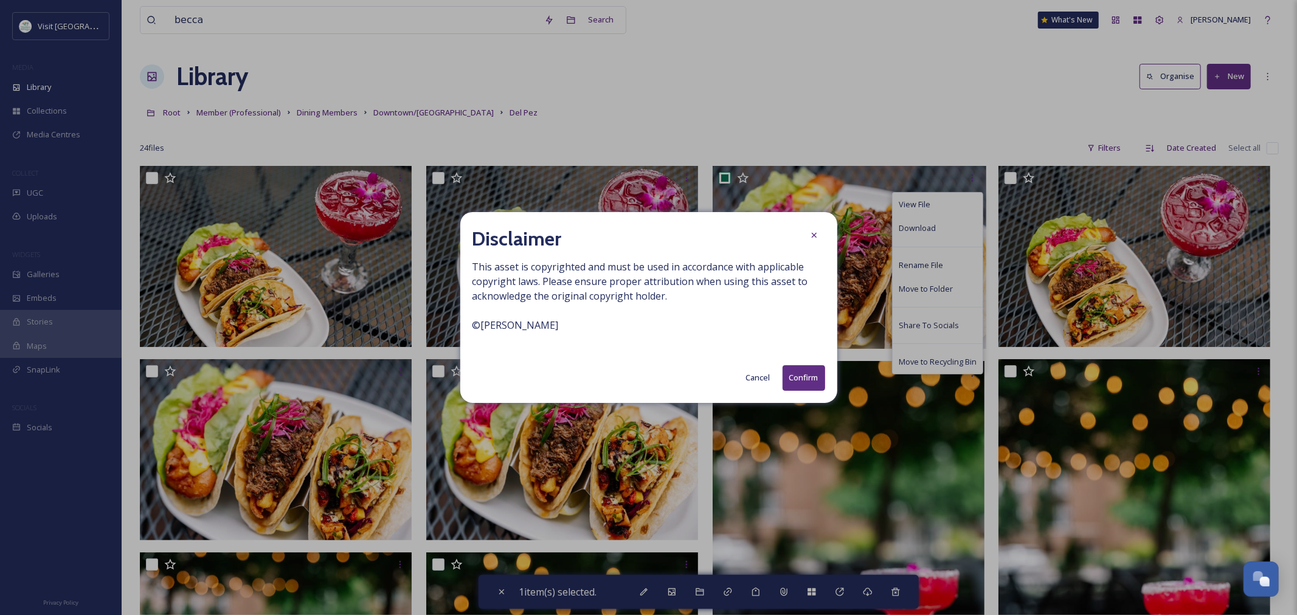
click at [788, 368] on button "Confirm" at bounding box center [803, 377] width 43 height 25
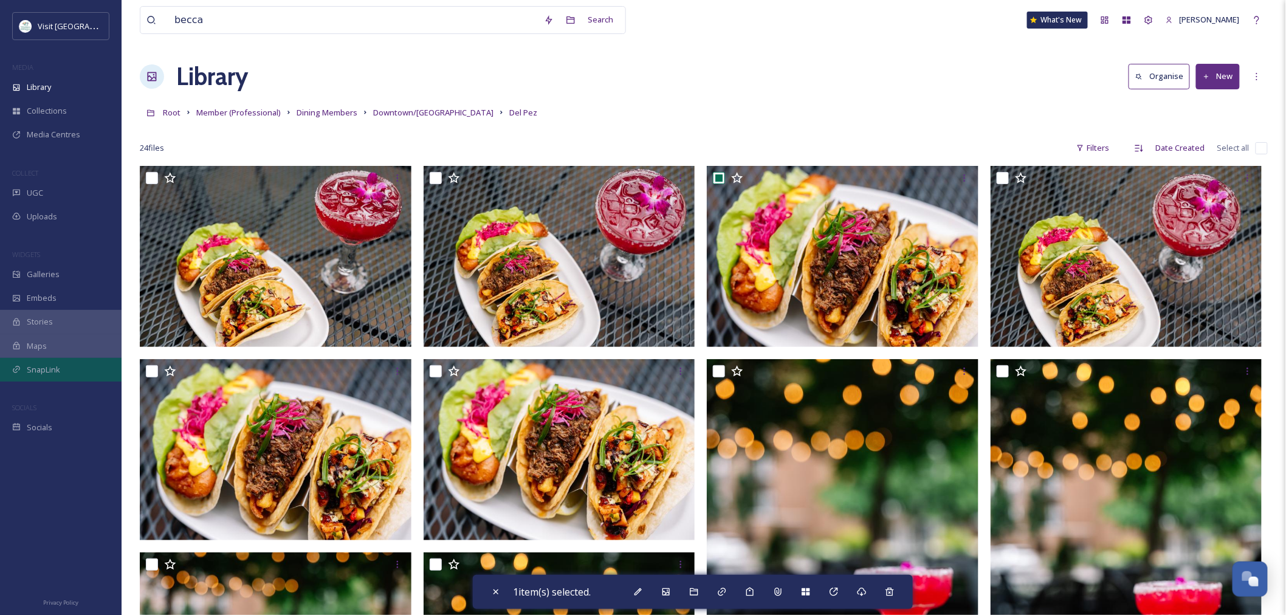
click at [38, 371] on span "SnapLink" at bounding box center [43, 370] width 33 height 12
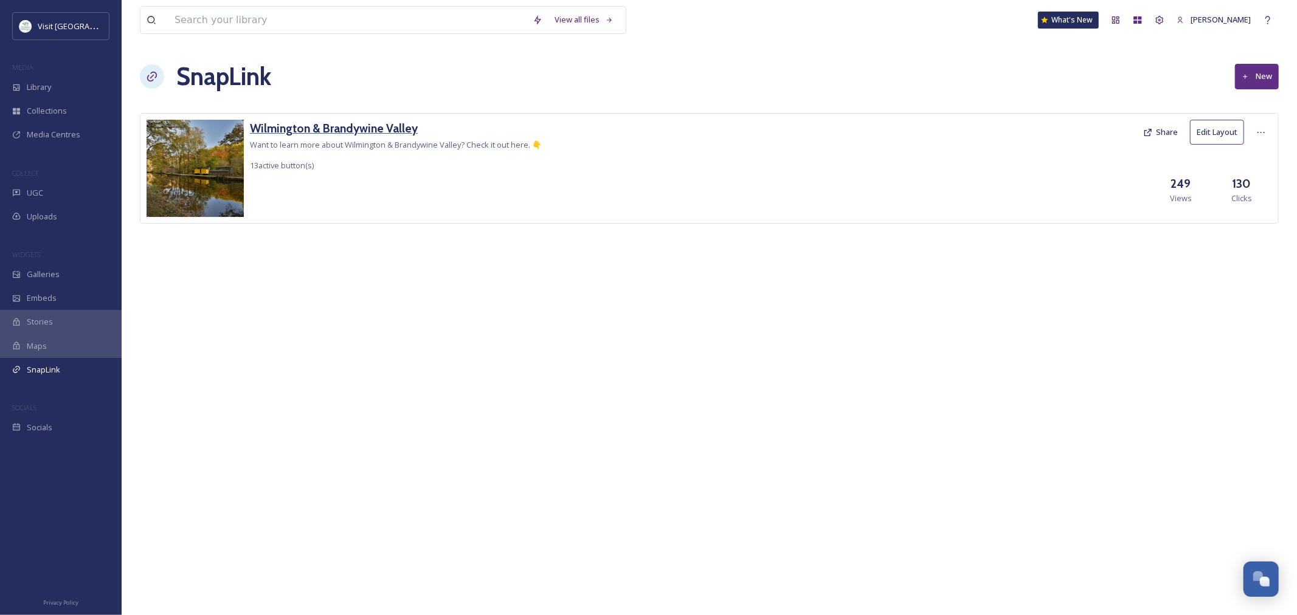
click at [325, 128] on h3 "Wilmington & Brandywine Valley" at bounding box center [396, 129] width 292 height 18
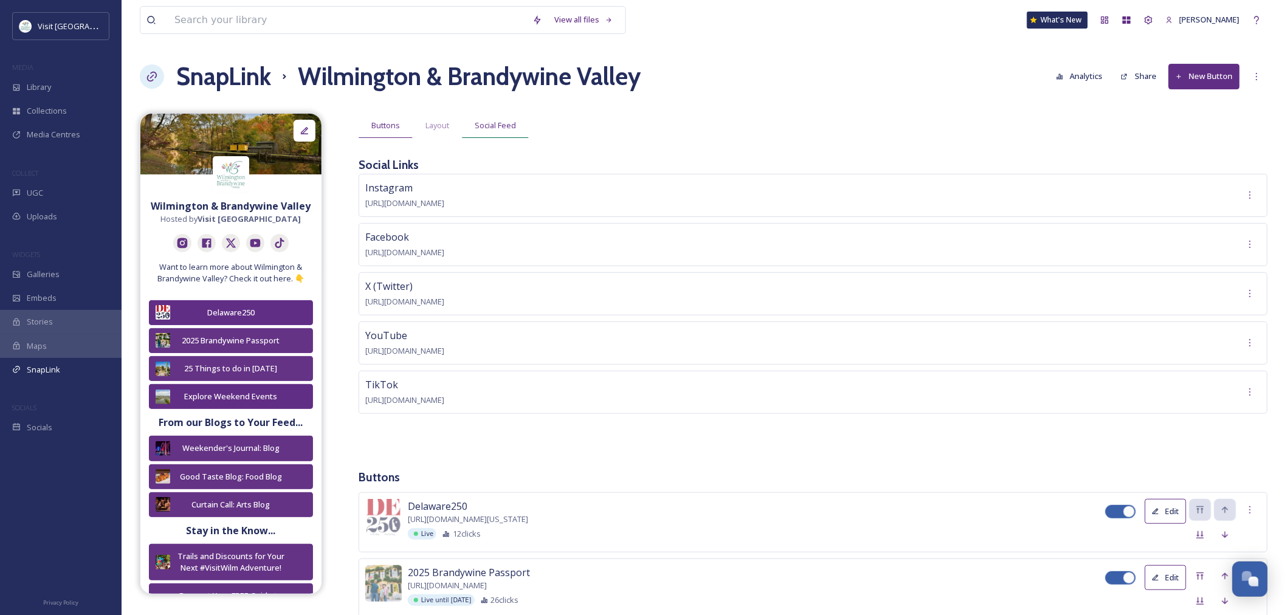
click at [482, 123] on span "Social Feed" at bounding box center [495, 126] width 41 height 12
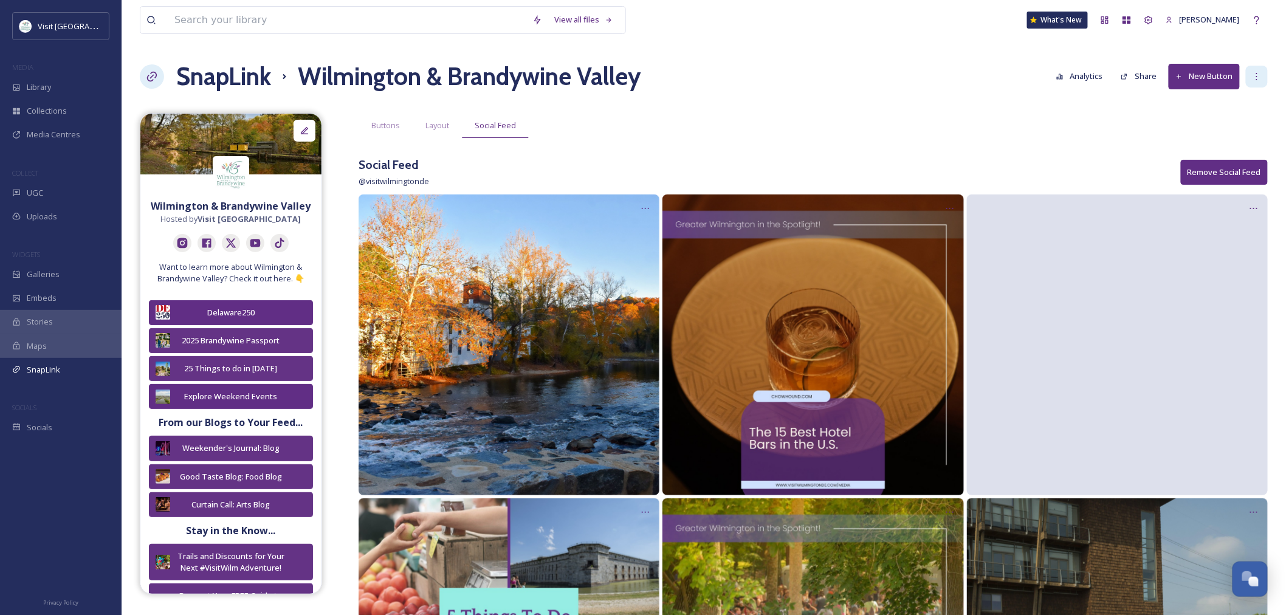
click at [1256, 71] on div at bounding box center [1257, 77] width 22 height 22
click at [1061, 132] on div "Buttons Layout Social Feed" at bounding box center [813, 125] width 909 height 25
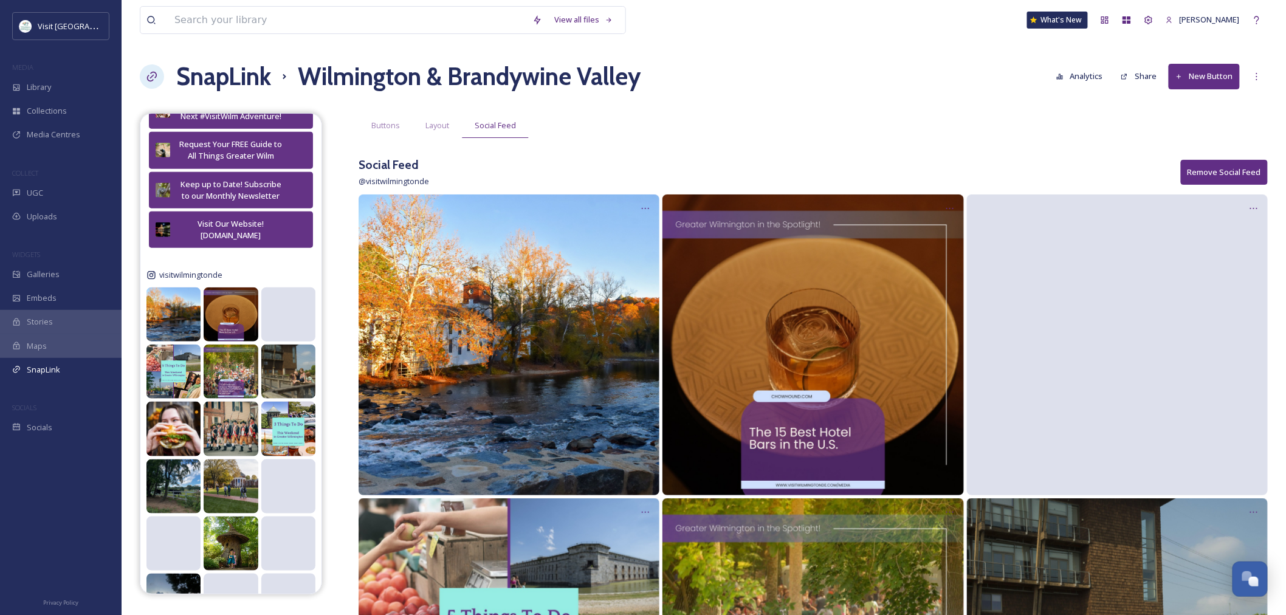
scroll to position [472, 0]
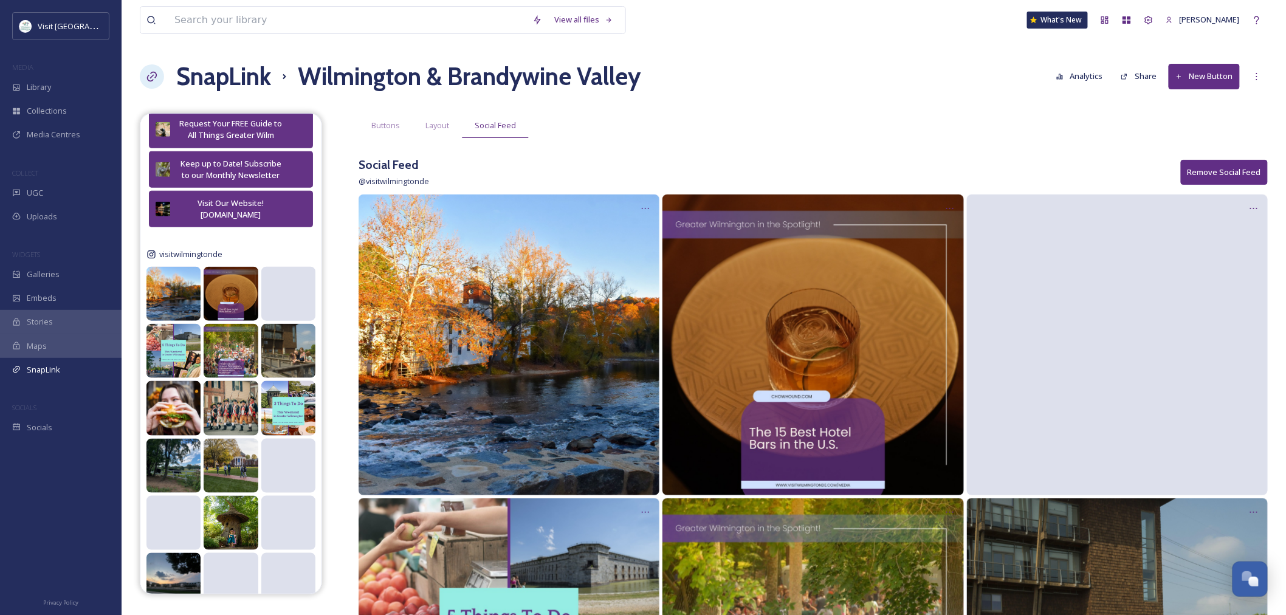
click at [38, 429] on span "Socials" at bounding box center [40, 428] width 26 height 12
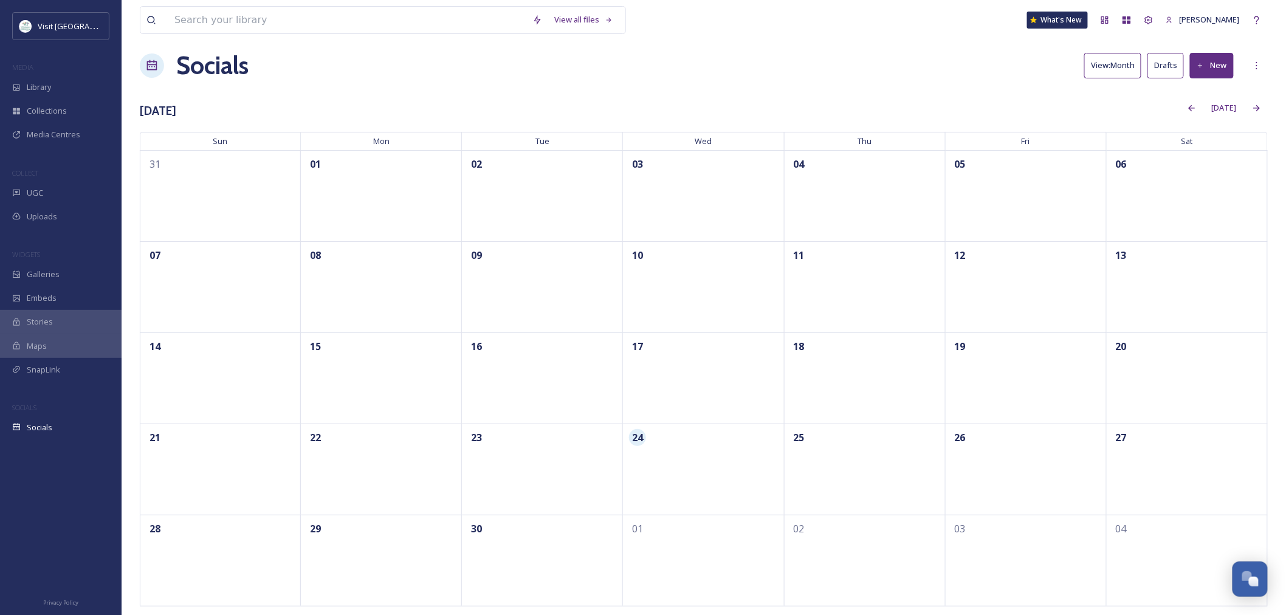
scroll to position [15, 0]
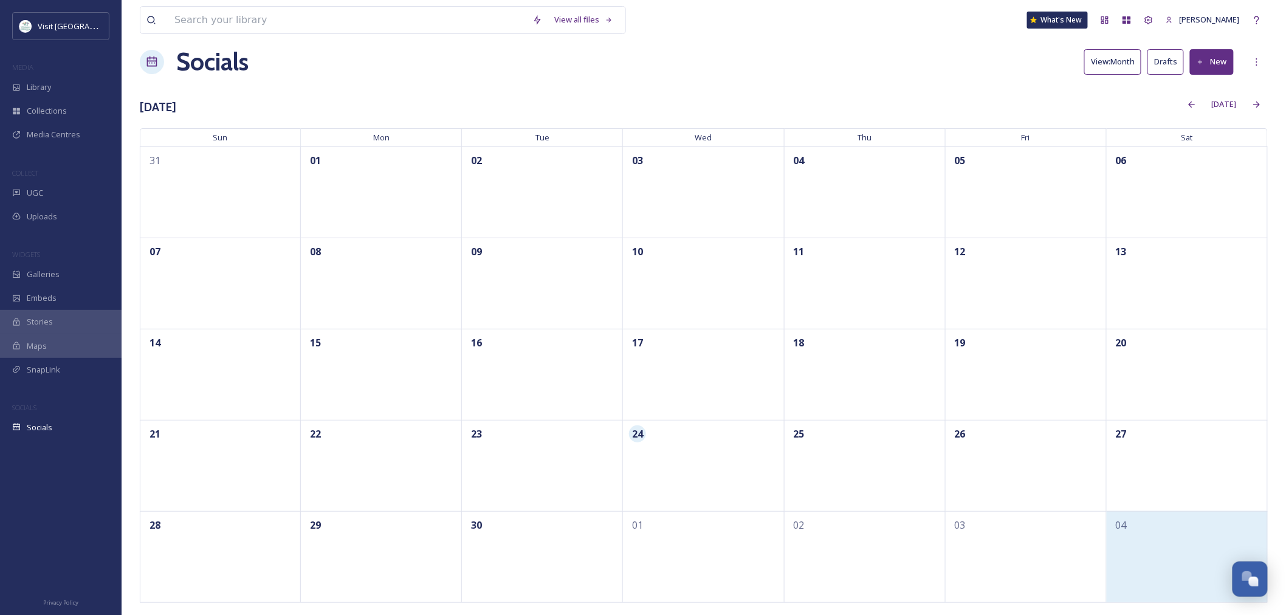
click at [1133, 536] on div "04" at bounding box center [1187, 556] width 161 height 91
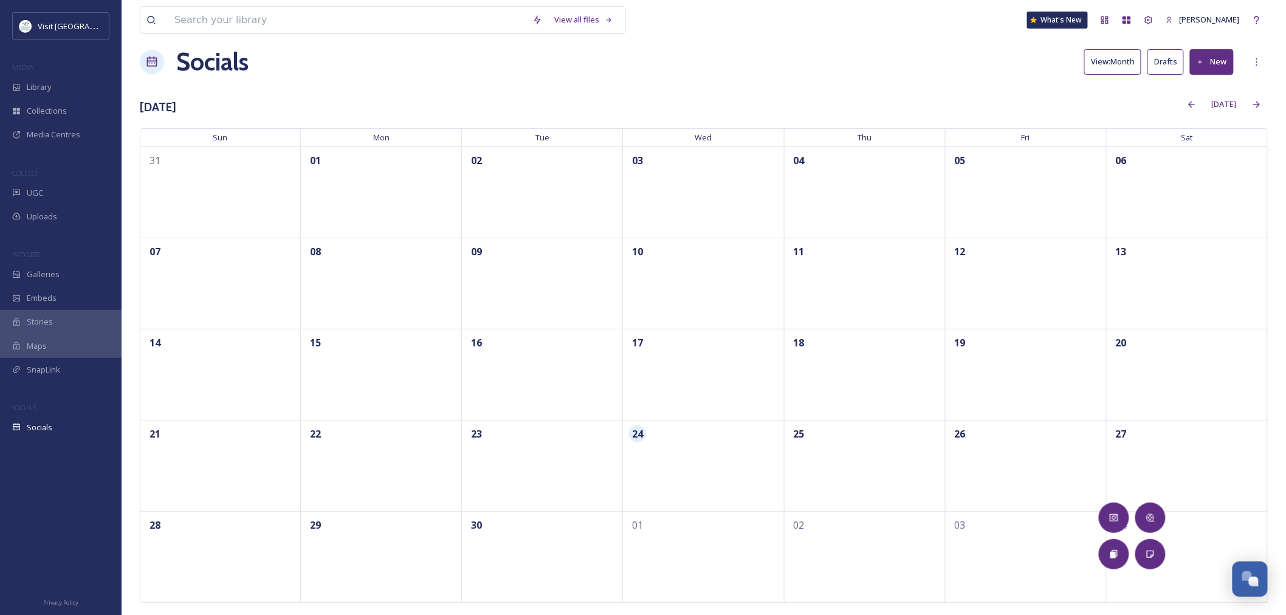
click at [868, 80] on div "Socials View: Month Drafts New" at bounding box center [704, 62] width 1128 height 36
click at [1257, 102] on icon at bounding box center [1257, 105] width 10 height 10
click at [1111, 517] on icon at bounding box center [1114, 518] width 10 height 10
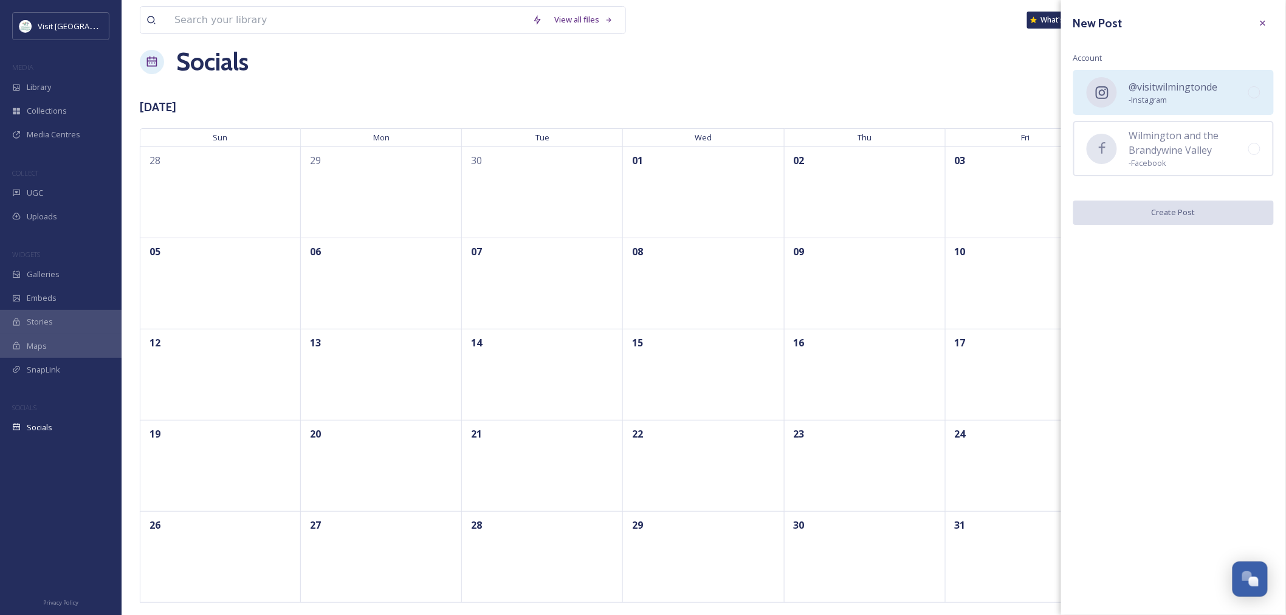
click at [1147, 104] on span "- Instagram" at bounding box center [1173, 100] width 89 height 12
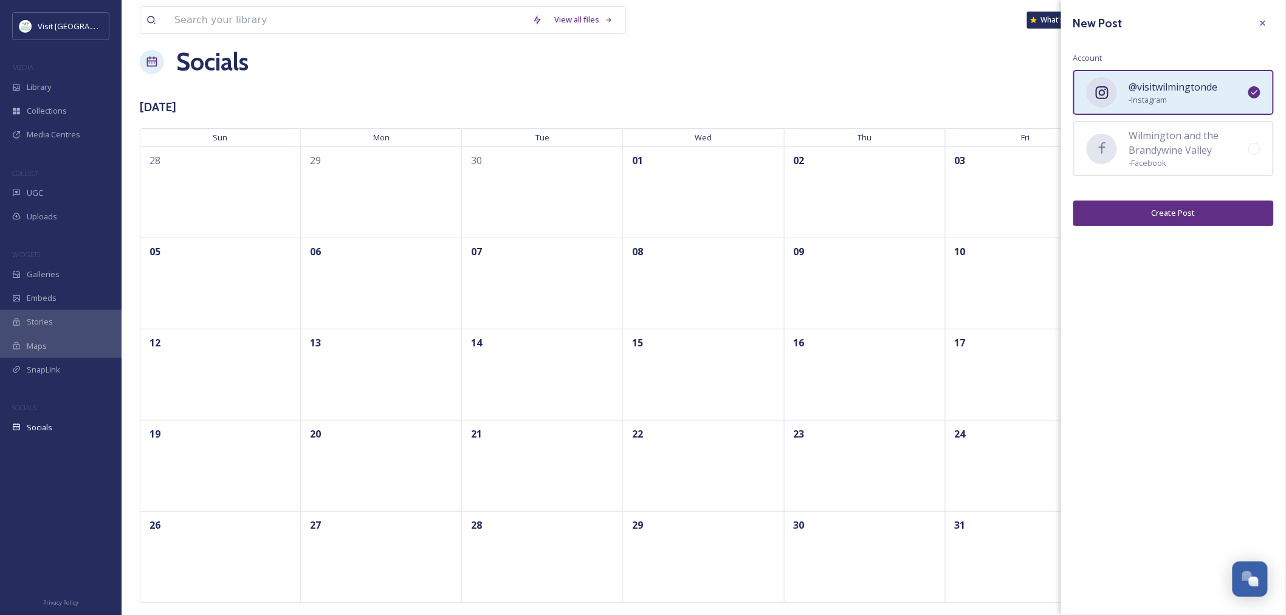
click at [1150, 219] on button "Create Post" at bounding box center [1174, 213] width 201 height 25
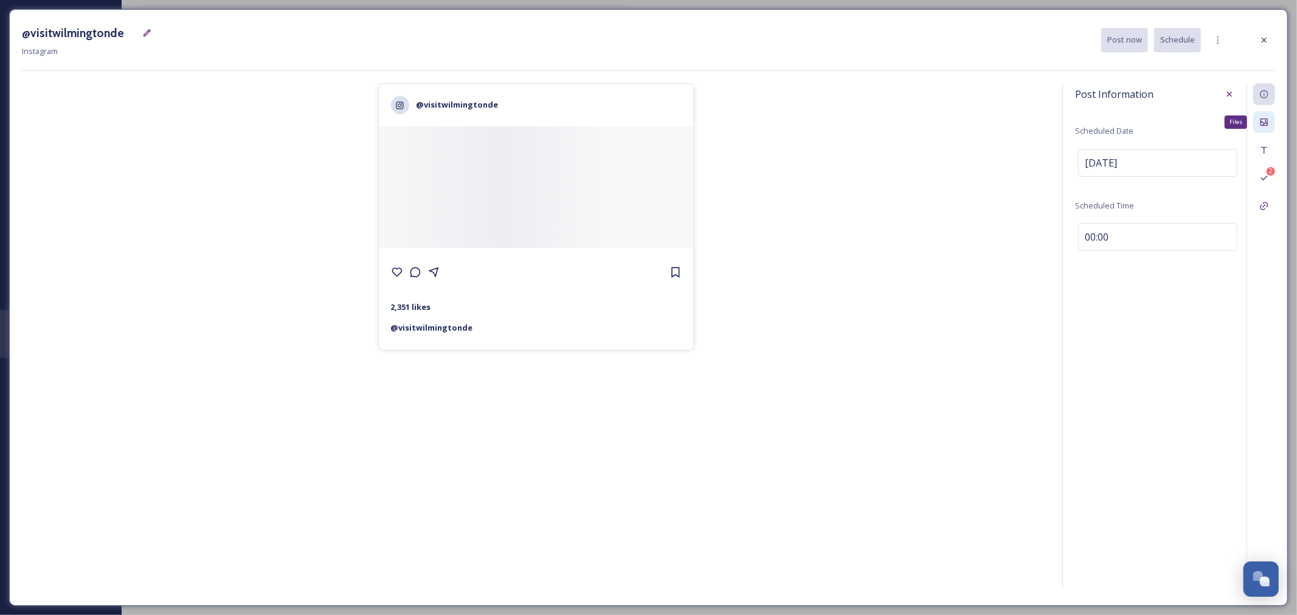
click at [1257, 125] on div "Files" at bounding box center [1264, 122] width 22 height 22
click at [1260, 148] on icon at bounding box center [1264, 150] width 10 height 10
click at [1262, 204] on icon at bounding box center [1264, 206] width 10 height 10
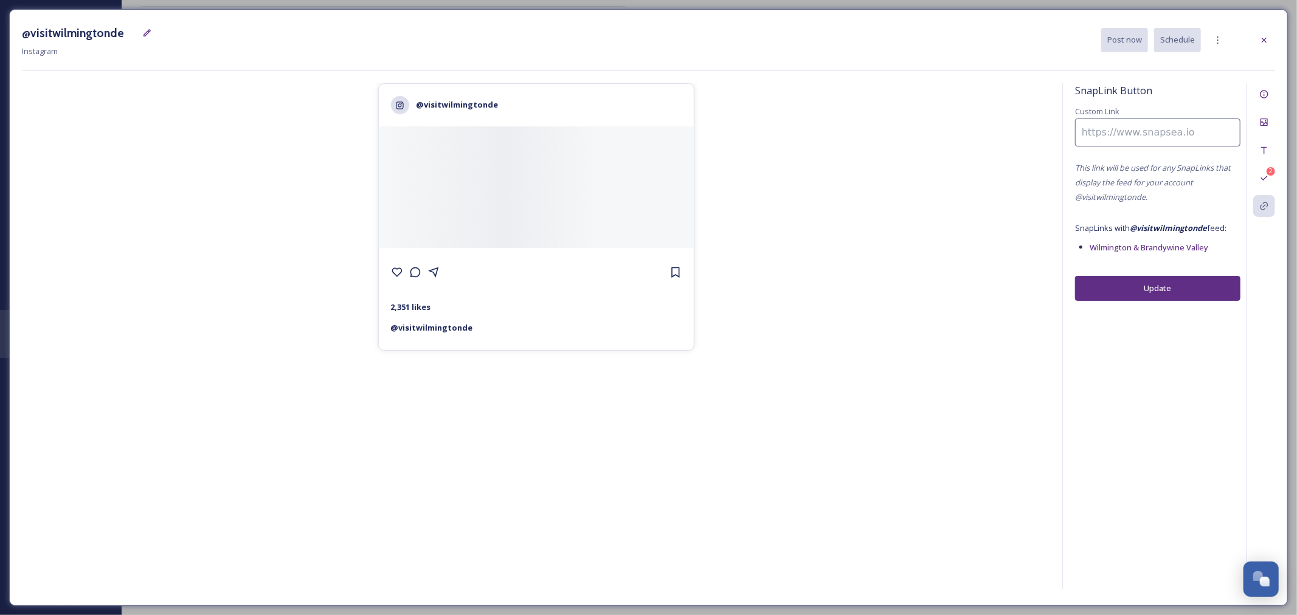
click at [1175, 146] on input at bounding box center [1157, 133] width 165 height 28
click at [1150, 244] on span "Wilmington & Brandywine Valley" at bounding box center [1148, 247] width 119 height 11
click at [1263, 198] on div "SnapLink Feeds" at bounding box center [1264, 206] width 22 height 22
click at [1091, 133] on input at bounding box center [1157, 133] width 165 height 28
click at [1218, 39] on icon at bounding box center [1218, 40] width 10 height 10
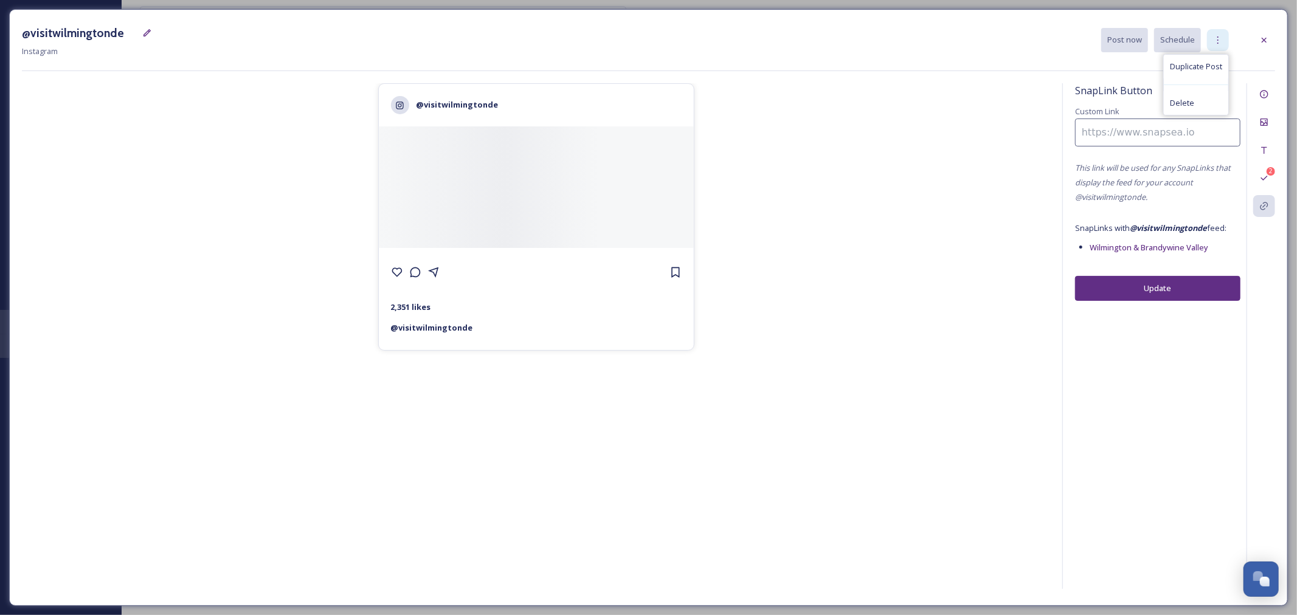
click at [1218, 39] on icon at bounding box center [1218, 40] width 10 height 10
click at [1256, 38] on div at bounding box center [1264, 40] width 22 height 22
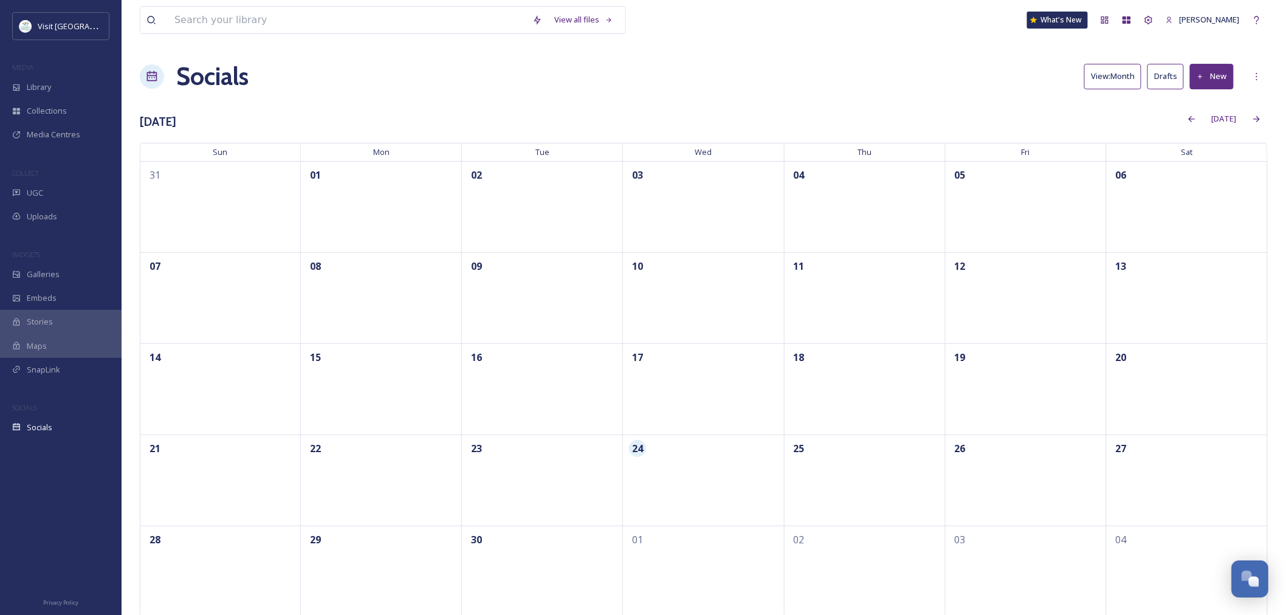
click at [1250, 580] on div "Open Chat" at bounding box center [1254, 582] width 10 height 10
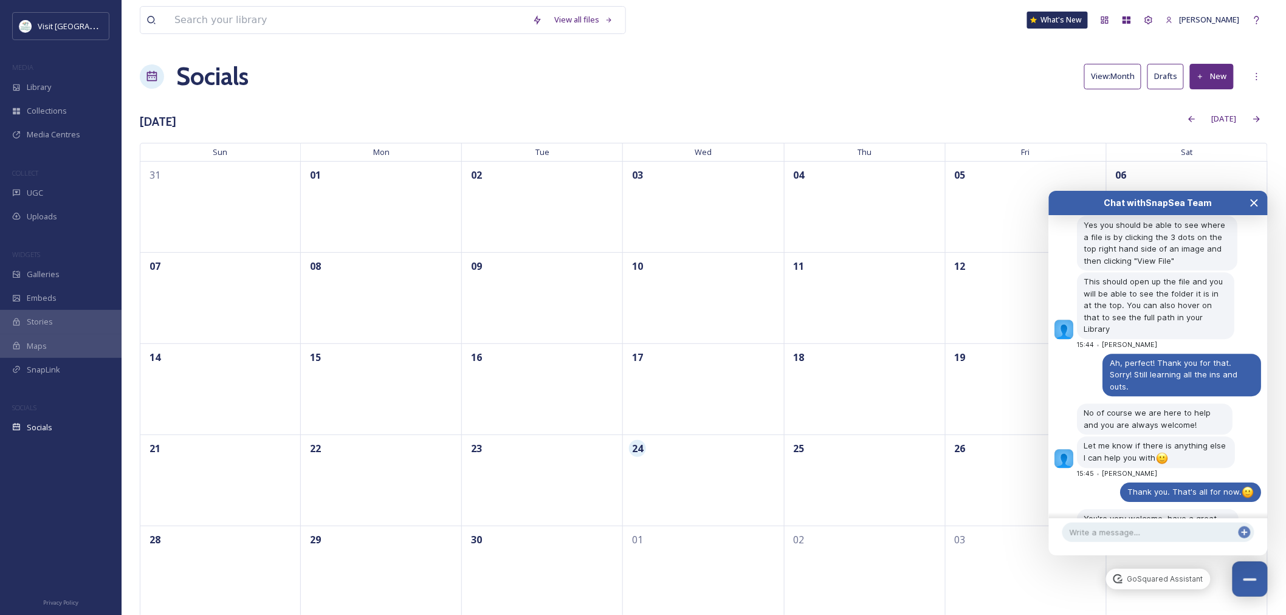
click at [1253, 203] on icon "Close Chat" at bounding box center [1255, 203] width 10 height 10
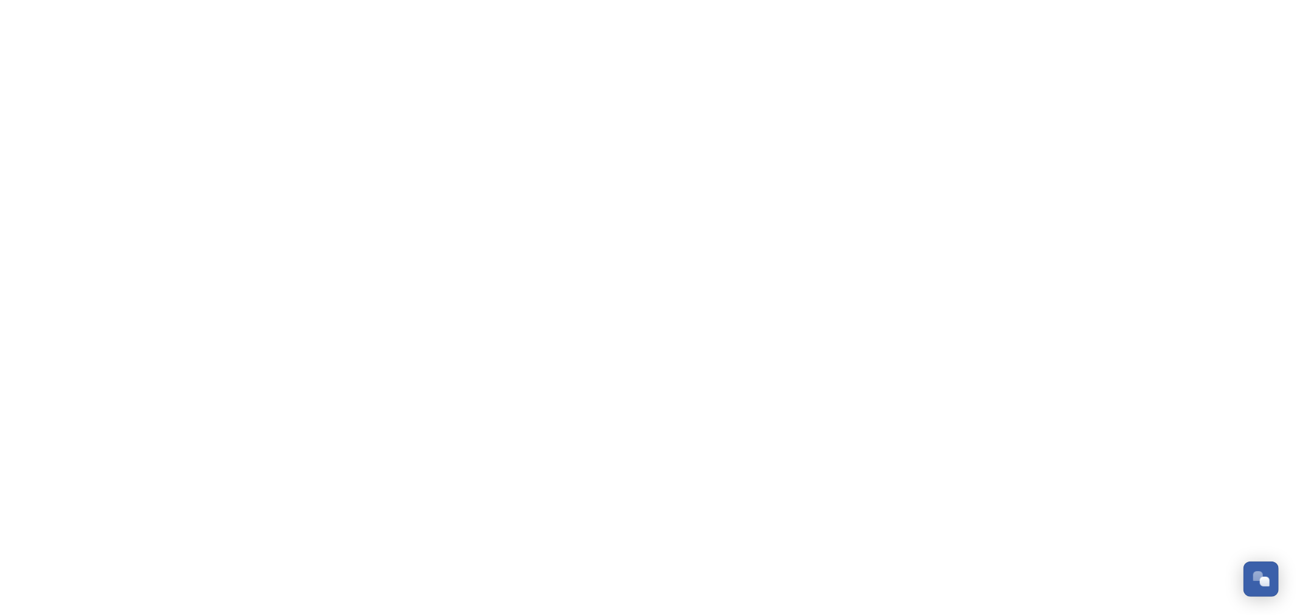
scroll to position [1452, 0]
